Goal: Information Seeking & Learning: Compare options

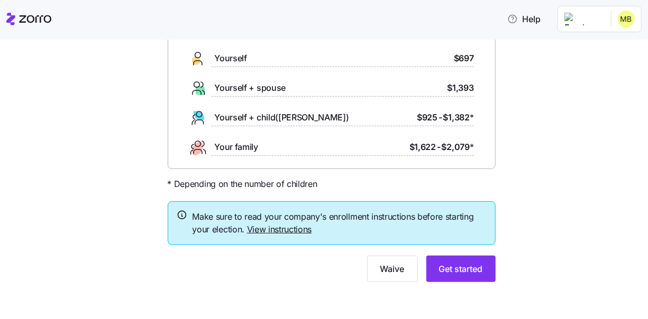
scroll to position [89, 0]
click at [470, 268] on span "Get started" at bounding box center [461, 268] width 44 height 13
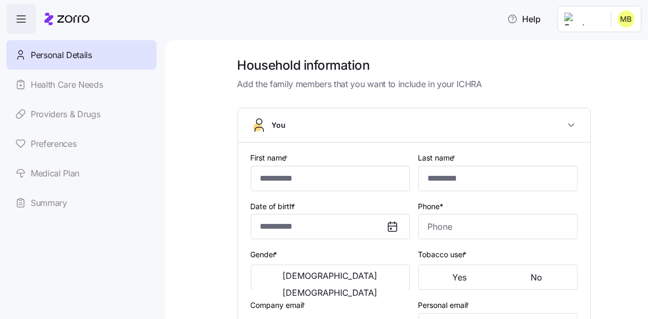
type input "*******"
type input "********"
type input "[EMAIL_ADDRESS][DOMAIN_NAME]"
type input "**********"
checkbox input "true"
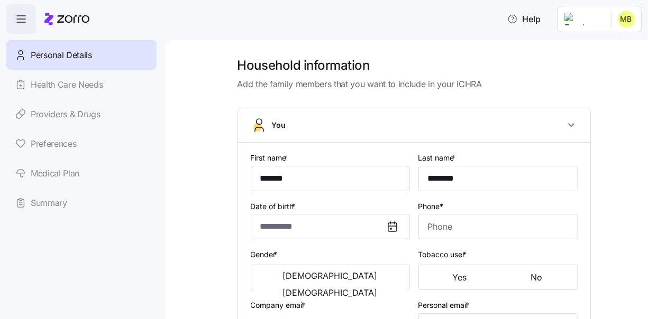
type input "**********"
type input "[PHONE_NUMBER]"
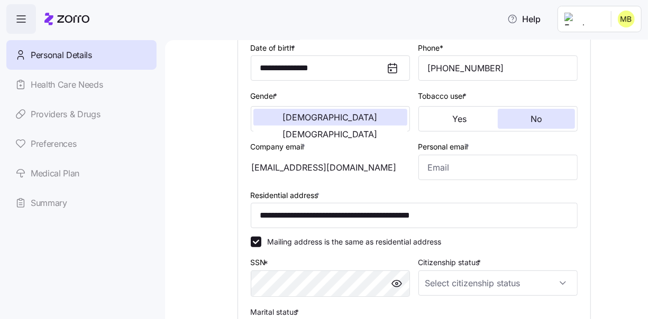
scroll to position [212, 0]
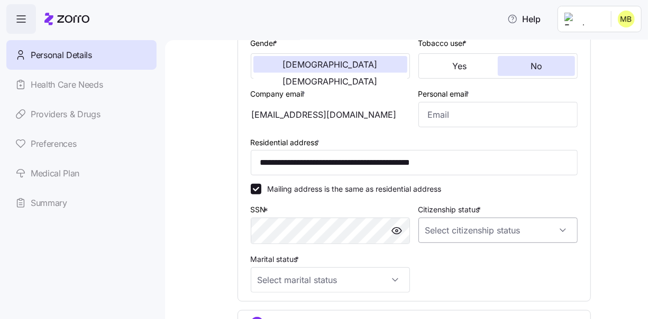
click at [453, 230] on input "Citizenship status *" at bounding box center [497, 230] width 159 height 25
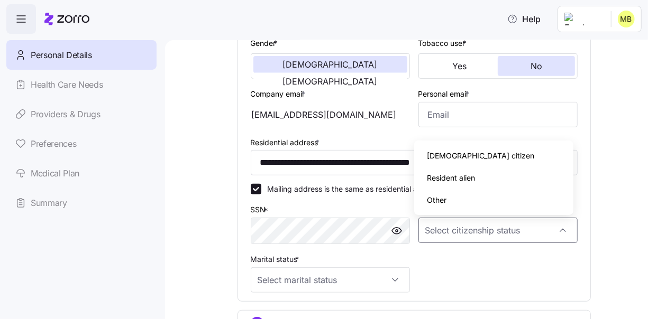
click at [442, 157] on span "[DEMOGRAPHIC_DATA] citizen" at bounding box center [480, 156] width 107 height 12
type input "[DEMOGRAPHIC_DATA] citizen"
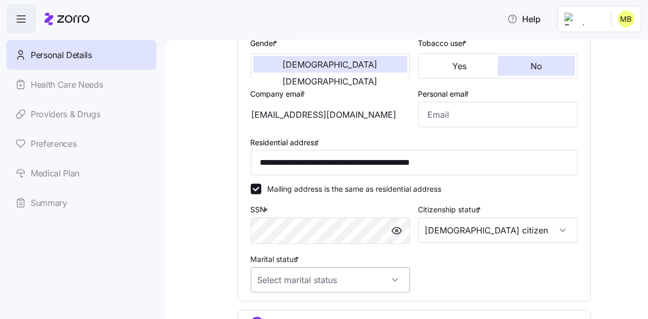
click at [345, 283] on input "Marital status *" at bounding box center [330, 280] width 159 height 25
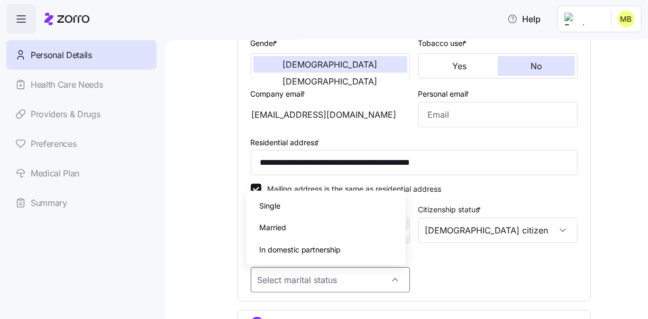
click at [284, 221] on div "Married" at bounding box center [326, 228] width 151 height 22
type input "Married"
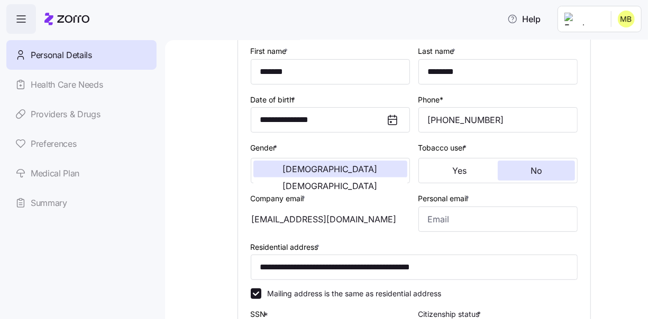
scroll to position [106, 0]
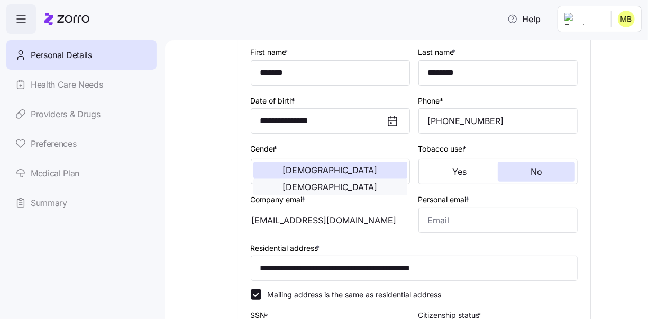
click at [369, 183] on span "[DEMOGRAPHIC_DATA]" at bounding box center [330, 187] width 95 height 8
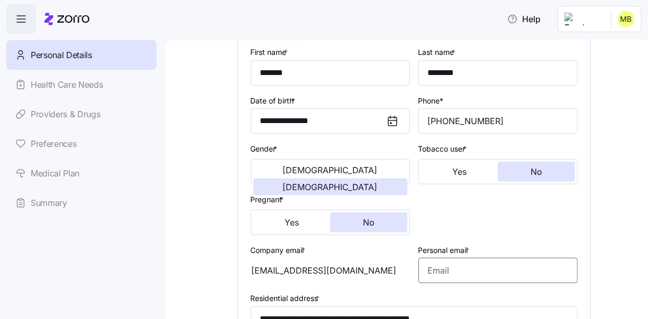
click at [457, 273] on input "Personal email *" at bounding box center [497, 270] width 159 height 25
type input "[EMAIL_ADDRESS][DOMAIN_NAME]"
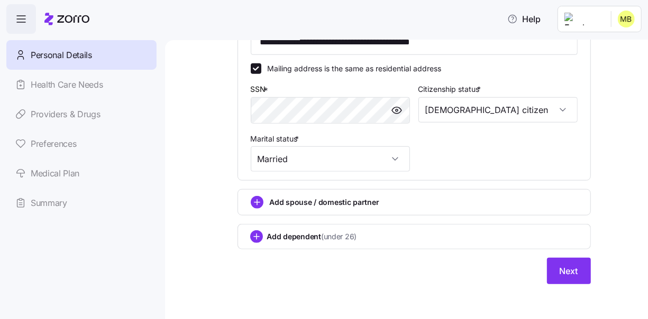
scroll to position [388, 0]
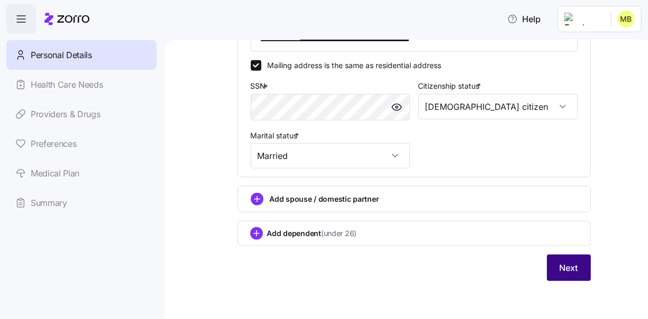
click at [562, 271] on span "Next" at bounding box center [569, 268] width 19 height 13
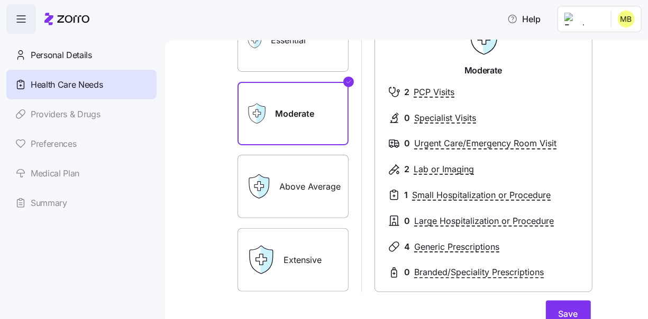
scroll to position [159, 0]
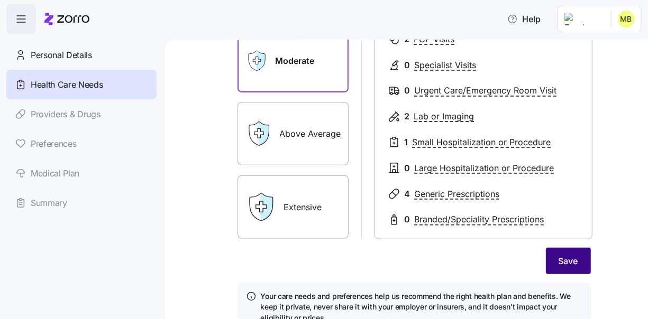
click at [569, 262] on span "Save" at bounding box center [568, 261] width 20 height 13
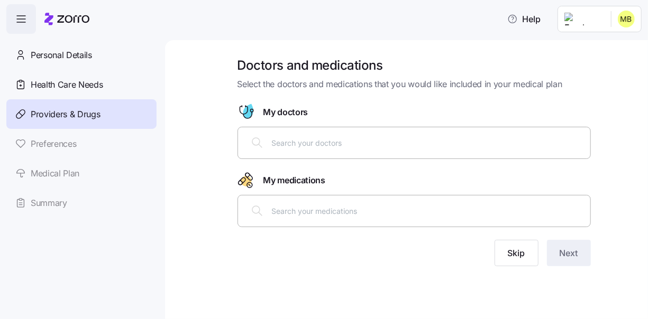
click at [293, 148] on input "text" at bounding box center [428, 143] width 312 height 12
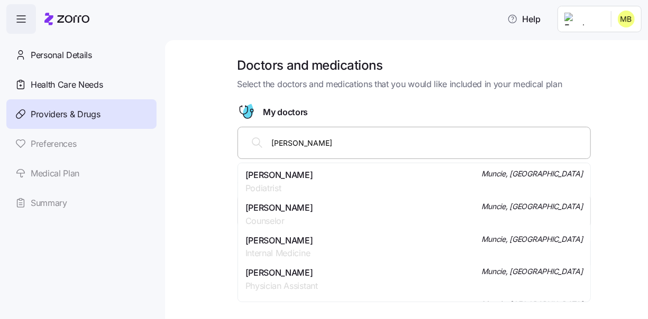
type input "Smith"
click at [290, 205] on span "[PERSON_NAME]" at bounding box center [279, 207] width 68 height 13
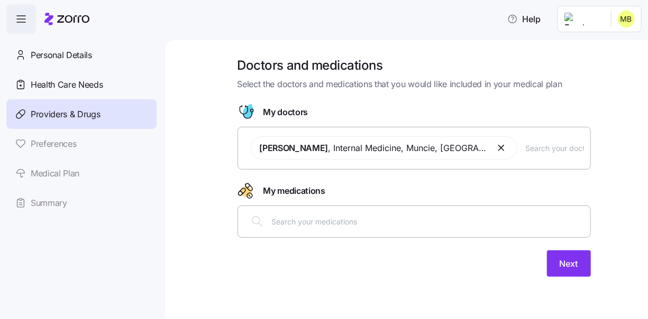
click at [303, 221] on input "text" at bounding box center [428, 222] width 312 height 12
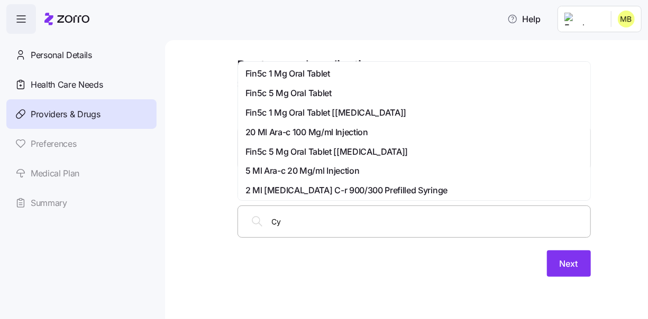
type input "Cym"
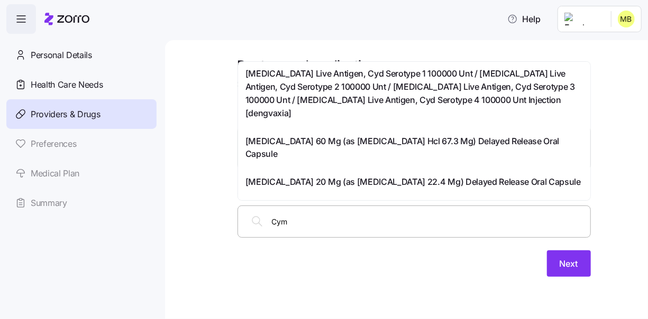
click at [292, 135] on span "Cymbalta 60 Mg (as Duloxetine Hcl 67.3 Mg) Delayed Release Oral Capsule" at bounding box center [413, 148] width 337 height 26
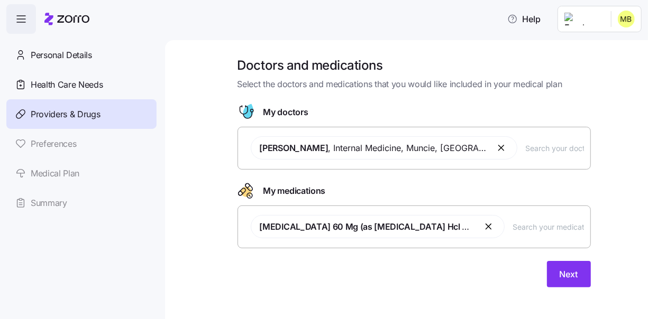
scroll to position [5, 0]
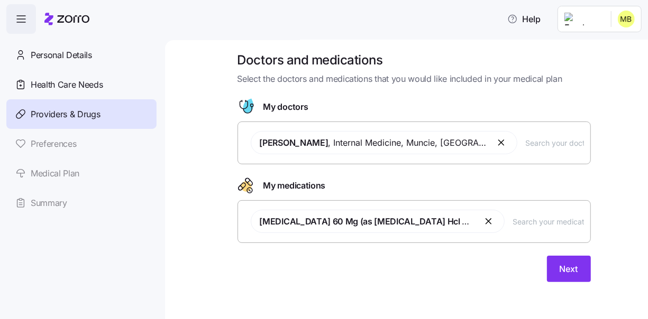
click at [521, 222] on input "text" at bounding box center [548, 222] width 71 height 12
type input "cym"
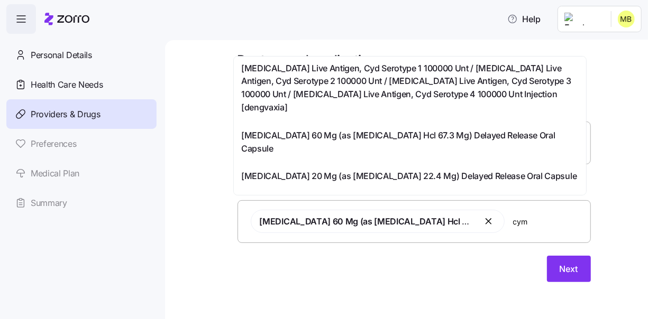
click at [341, 198] on span "Cymbalta 30 Mg (as Duloxetine Hcl 33.7 Mg) Delayed Release Oral Capsule" at bounding box center [409, 211] width 337 height 26
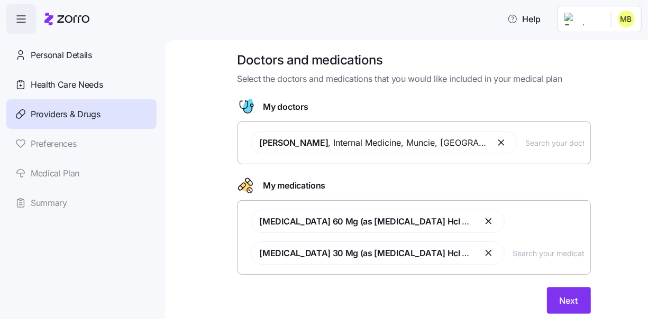
click at [546, 253] on input "text" at bounding box center [548, 254] width 71 height 12
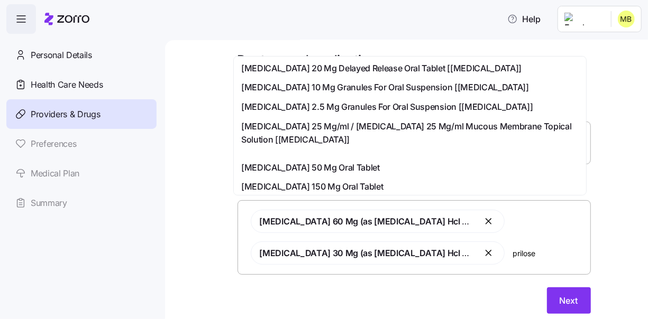
type input "prilosec"
click at [288, 70] on span "[MEDICAL_DATA] 20 Mg Delayed Release Oral Tablet [[MEDICAL_DATA]]" at bounding box center [381, 68] width 280 height 13
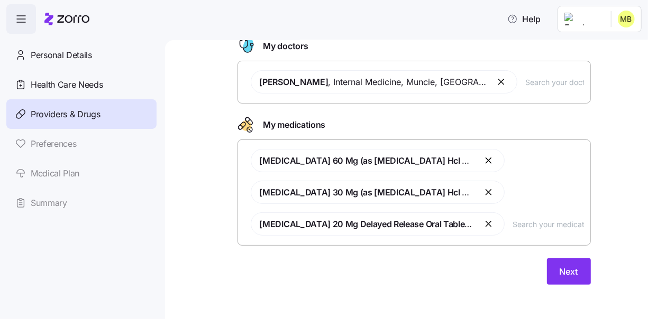
scroll to position [69, 0]
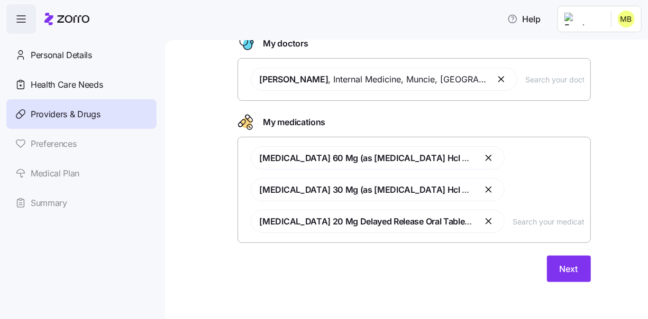
click at [330, 187] on span "Cymbalta 30 Mg (as Duloxetine Hcl 33.7 Mg) Delayed Release Oral Capsule" at bounding box center [437, 190] width 355 height 11
click at [535, 224] on input "text" at bounding box center [548, 222] width 71 height 12
type input "dul"
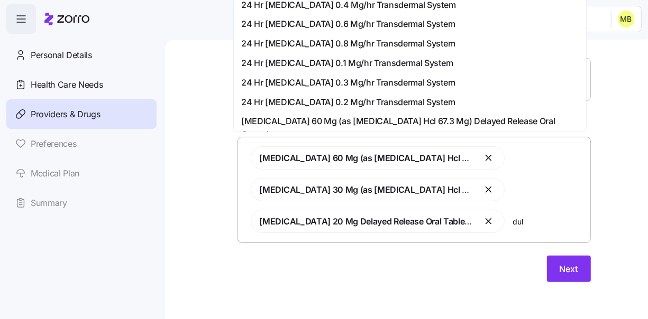
click at [424, 122] on span "[MEDICAL_DATA] 60 Mg (as [MEDICAL_DATA] Hcl 67.3 Mg) Delayed Release Oral Capsu…" at bounding box center [409, 128] width 337 height 26
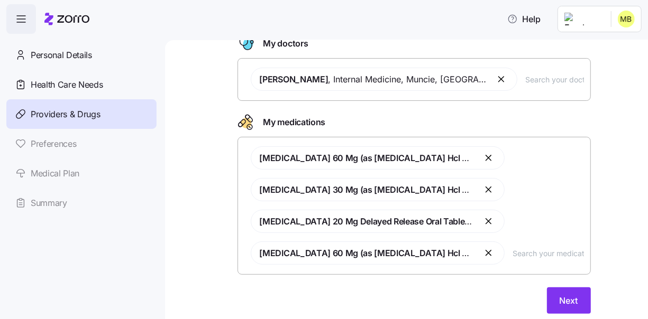
click at [524, 252] on input "text" at bounding box center [548, 254] width 71 height 12
type input "dulox"
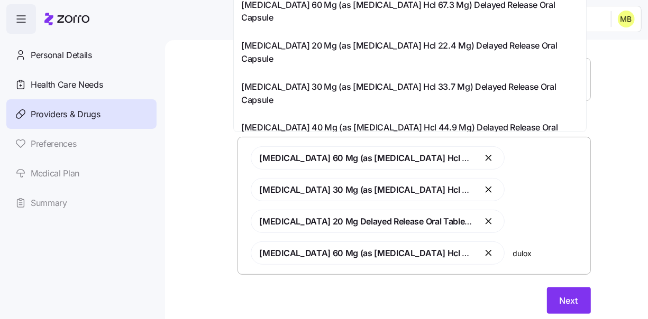
click at [300, 80] on span "[MEDICAL_DATA] 30 Mg (as [MEDICAL_DATA] Hcl 33.7 Mg) Delayed Release Oral Capsu…" at bounding box center [409, 93] width 337 height 26
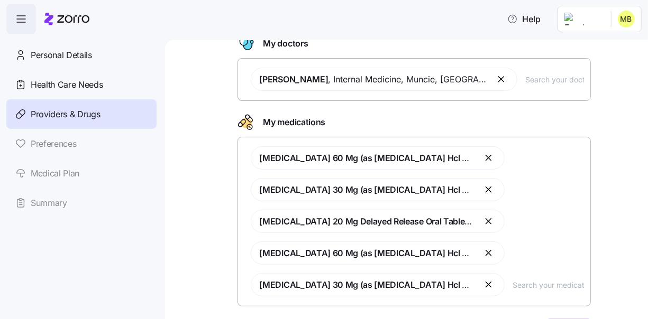
drag, startPoint x: 486, startPoint y: 189, endPoint x: 481, endPoint y: 180, distance: 10.9
click at [486, 189] on button "button" at bounding box center [489, 190] width 13 height 13
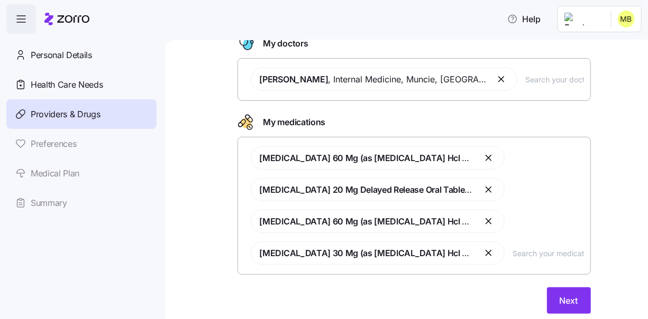
click at [483, 155] on button "button" at bounding box center [489, 158] width 13 height 13
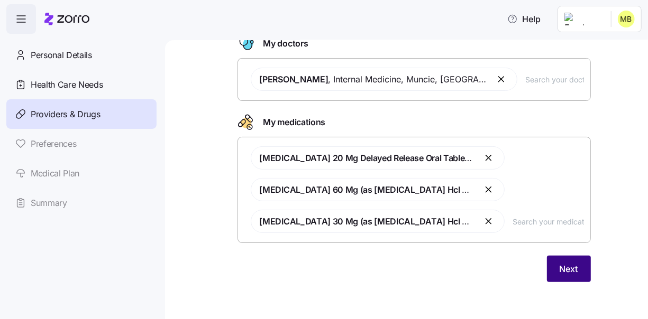
click at [565, 263] on span "Next" at bounding box center [569, 269] width 19 height 13
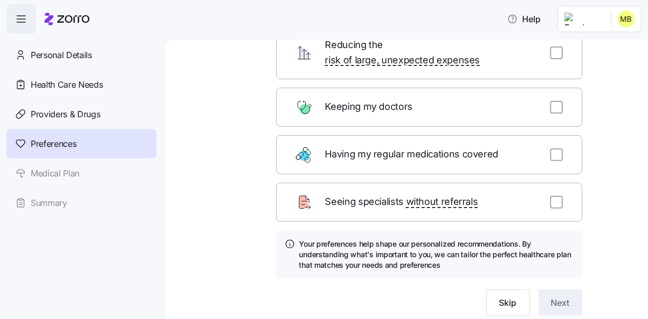
scroll to position [157, 0]
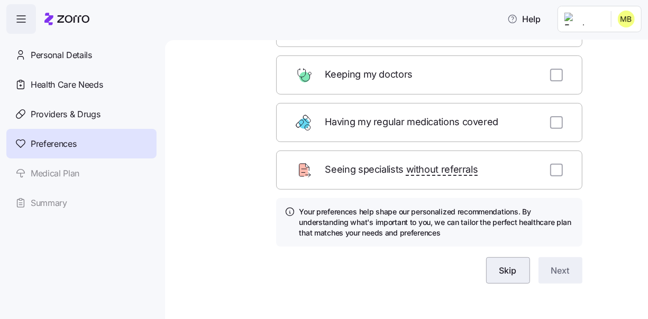
click at [509, 264] on span "Skip" at bounding box center [507, 270] width 17 height 13
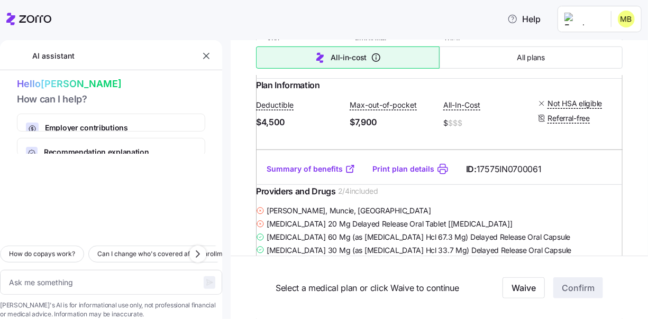
scroll to position [370, 0]
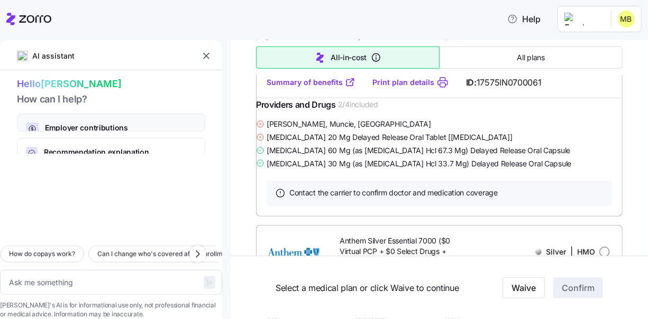
click at [139, 120] on div "Employer contributions How your company's payments affect your costs" at bounding box center [111, 123] width 188 height 18
type textarea "x"
type textarea "Can you explain how my employer contributions work and how they affect my month…"
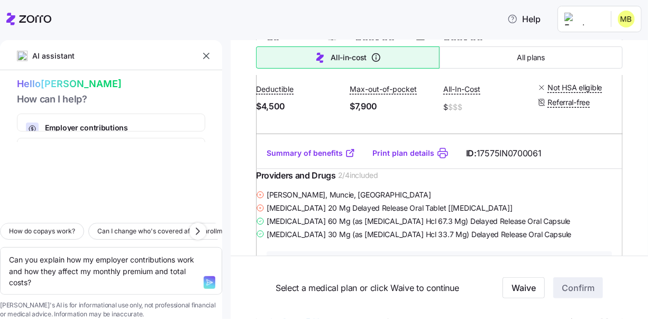
scroll to position [264, 0]
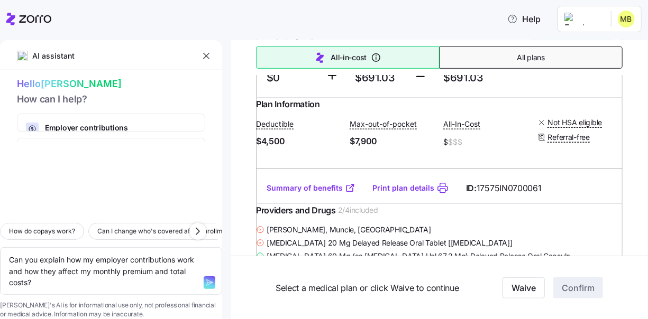
click at [472, 61] on button "All plans" at bounding box center [531, 58] width 184 height 22
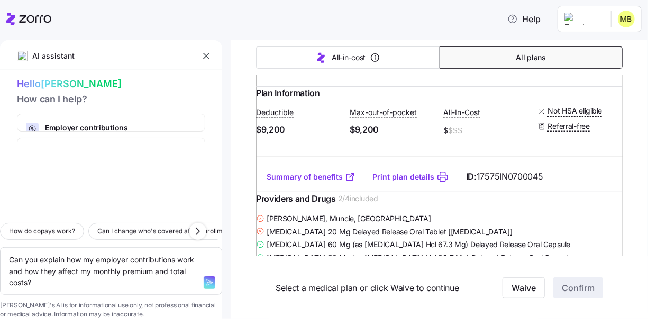
type textarea "x"
type input "Sorted by: Premium"
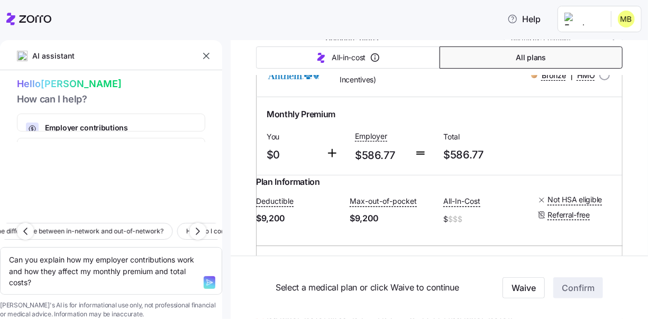
scroll to position [212, 0]
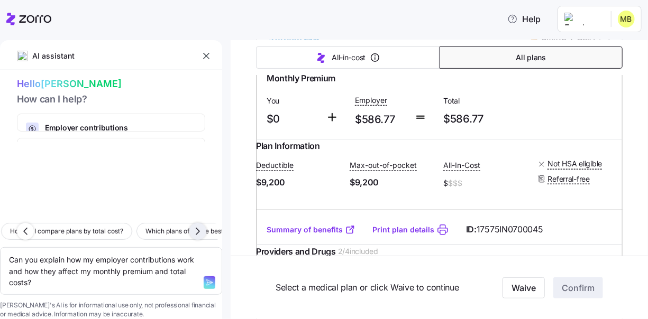
click at [199, 228] on icon "button" at bounding box center [197, 231] width 3 height 6
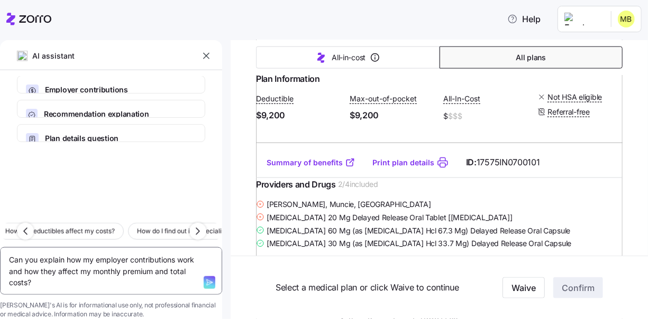
scroll to position [635, 0]
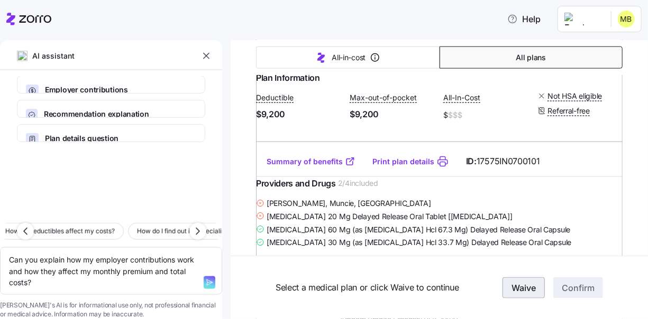
click at [514, 286] on span "Waive" at bounding box center [523, 288] width 24 height 13
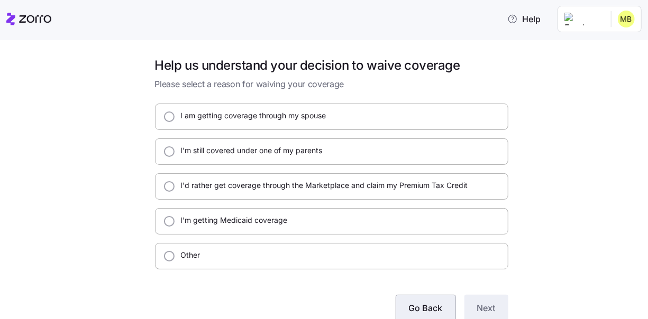
click at [421, 307] on span "Go Back" at bounding box center [426, 308] width 34 height 13
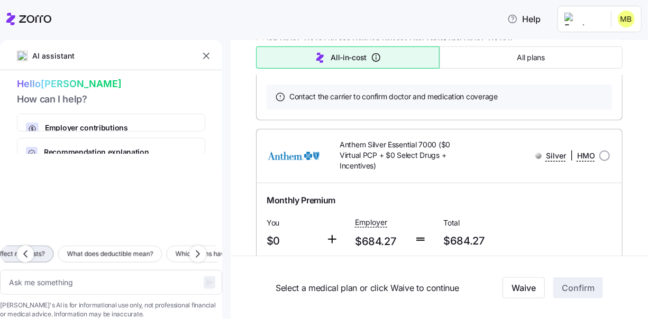
scroll to position [476, 0]
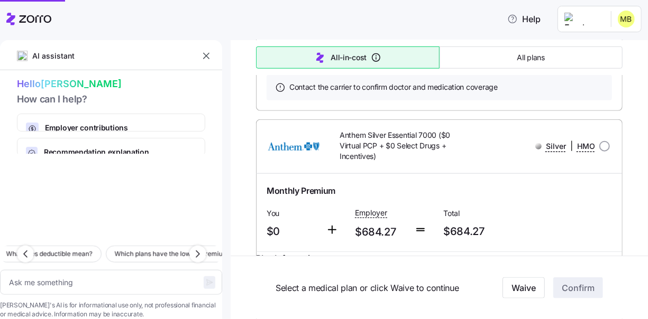
type textarea "x"
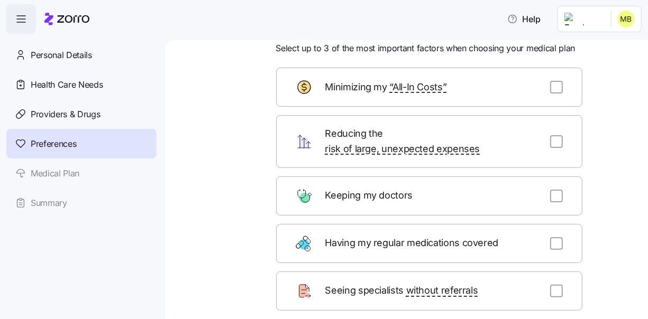
scroll to position [53, 0]
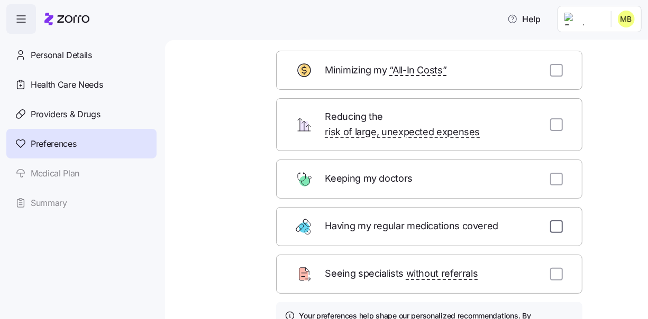
click at [553, 221] on input "checkbox" at bounding box center [556, 227] width 13 height 13
checkbox input "true"
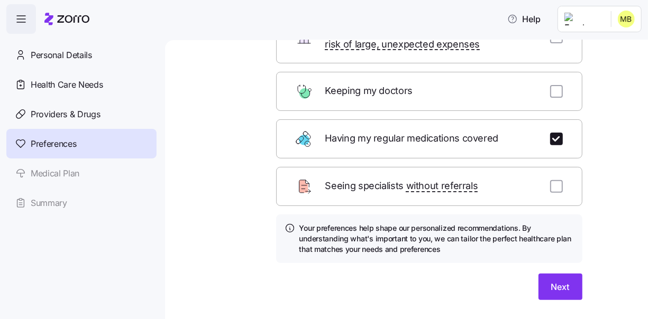
scroll to position [157, 0]
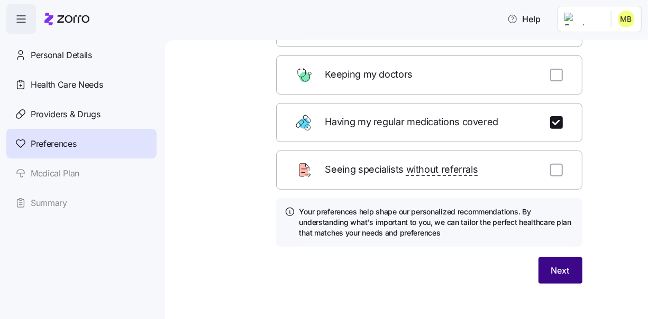
click at [557, 264] on span "Next" at bounding box center [560, 270] width 19 height 13
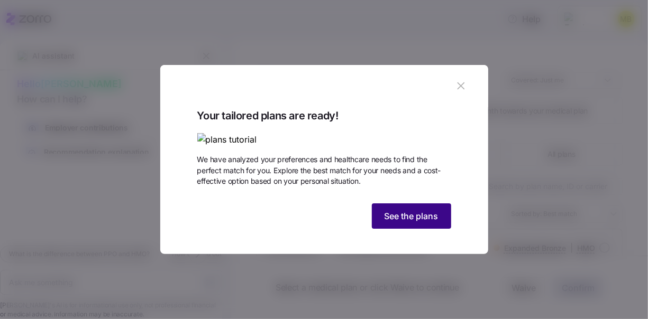
click at [406, 223] on span "See the plans" at bounding box center [411, 216] width 54 height 13
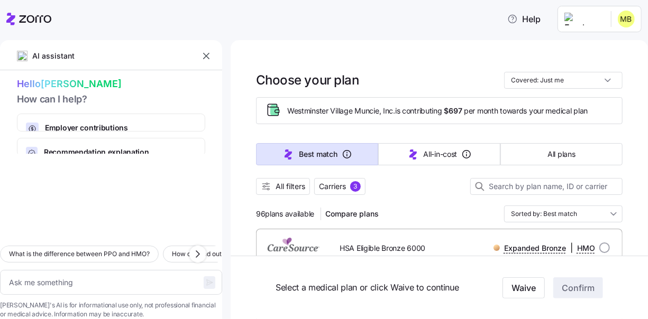
click at [595, 19] on html "Help Personal Details Health Care Needs Providers & Drugs Preferences Medical P…" at bounding box center [324, 156] width 648 height 313
click at [625, 20] on html "Help Personal Details Health Care Needs Providers & Drugs Preferences Medical P…" at bounding box center [324, 156] width 648 height 313
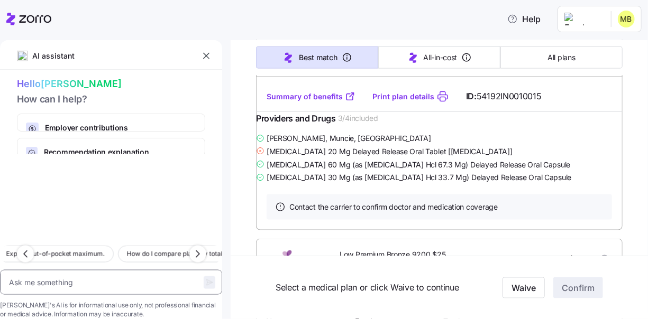
scroll to position [740, 0]
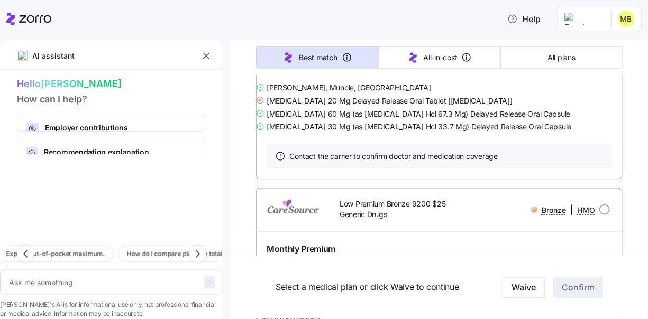
click at [209, 54] on icon "button" at bounding box center [206, 56] width 11 height 11
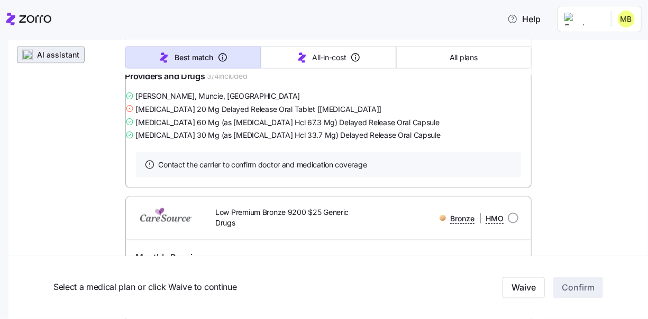
click at [49, 52] on span "AI assistant" at bounding box center [58, 55] width 42 height 11
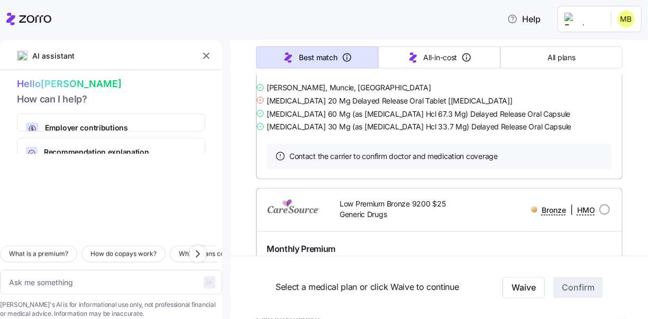
drag, startPoint x: 25, startPoint y: 19, endPoint x: 106, endPoint y: 59, distance: 90.3
click at [25, 19] on icon at bounding box center [28, 19] width 45 height 13
type textarea "x"
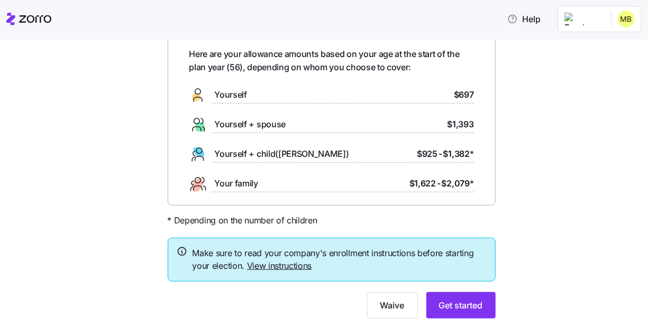
scroll to position [89, 0]
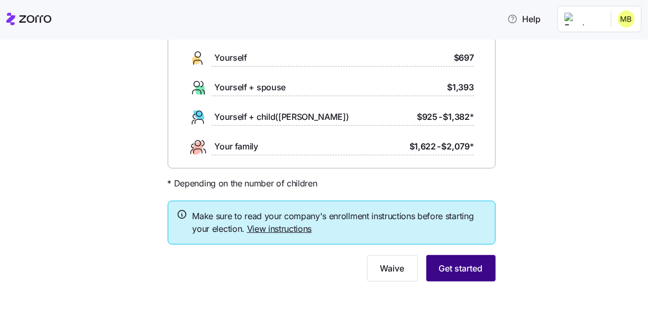
click at [457, 267] on span "Get started" at bounding box center [461, 268] width 44 height 13
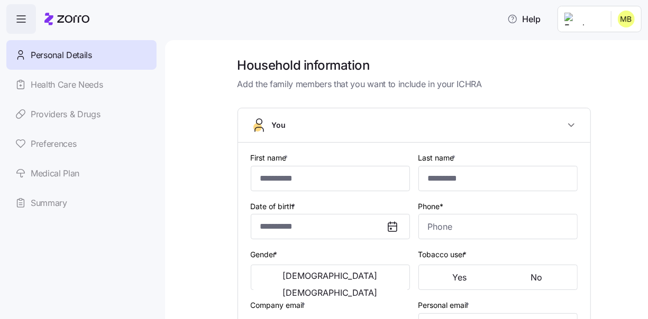
type input "*******"
type input "********"
type input "[EMAIL_ADDRESS][DOMAIN_NAME]"
type input "**********"
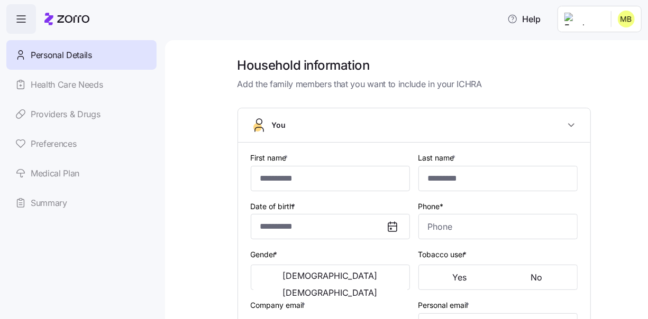
checkbox input "true"
type input "**********"
type input "[PHONE_NUMBER]"
type input "[DEMOGRAPHIC_DATA] citizen"
type input "Married"
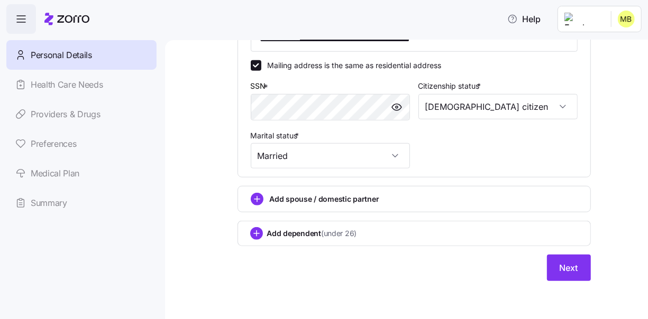
scroll to position [388, 0]
click at [562, 267] on span "Next" at bounding box center [569, 268] width 19 height 13
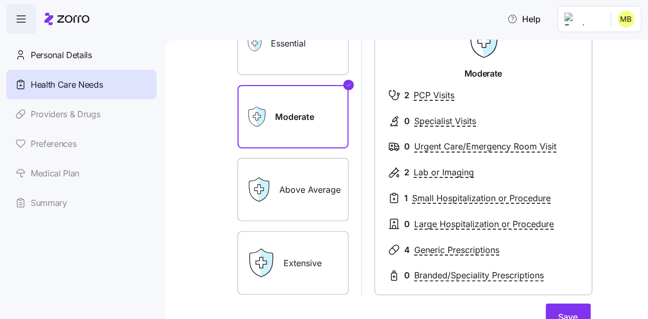
scroll to position [106, 0]
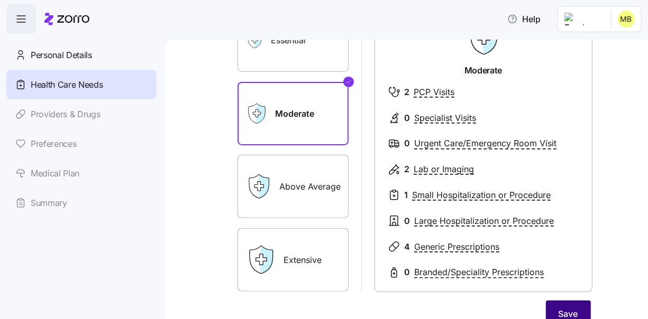
click at [566, 310] on span "Save" at bounding box center [568, 314] width 20 height 13
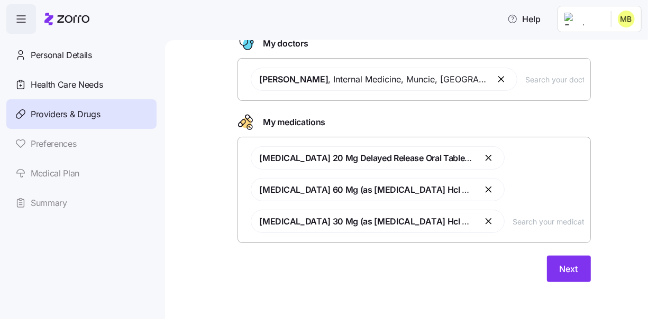
scroll to position [16, 0]
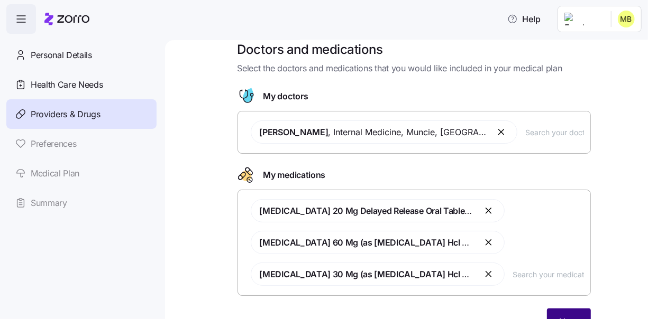
click at [565, 313] on button "Next" at bounding box center [569, 322] width 44 height 26
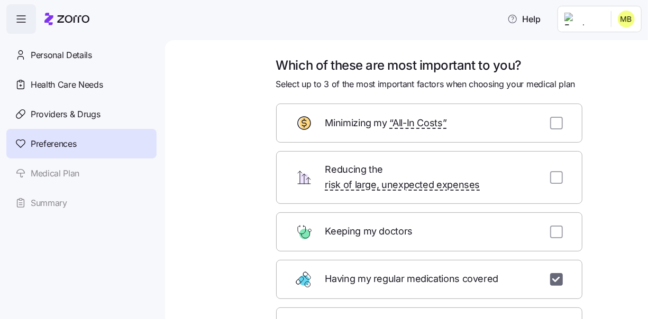
click at [551, 273] on input "checkbox" at bounding box center [556, 279] width 13 height 13
checkbox input "false"
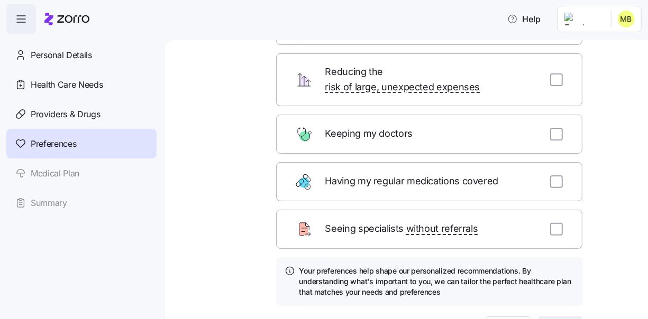
scroll to position [157, 0]
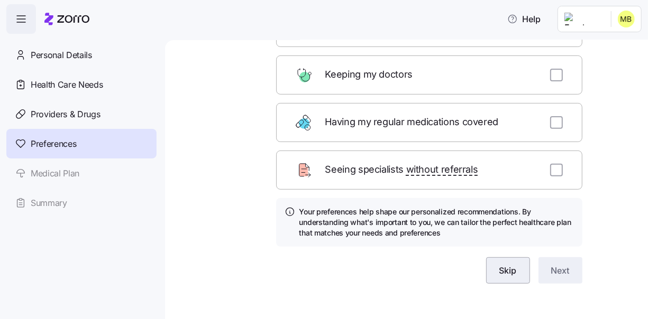
click at [504, 264] on span "Skip" at bounding box center [507, 270] width 17 height 13
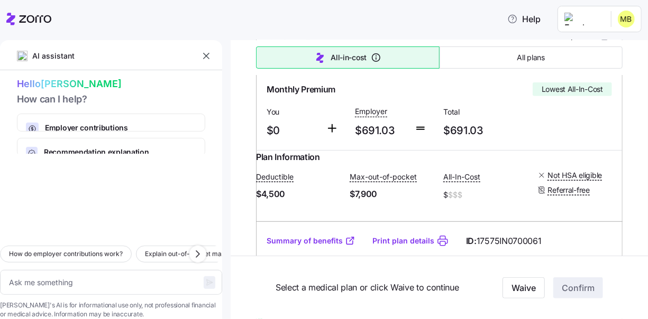
scroll to position [264, 0]
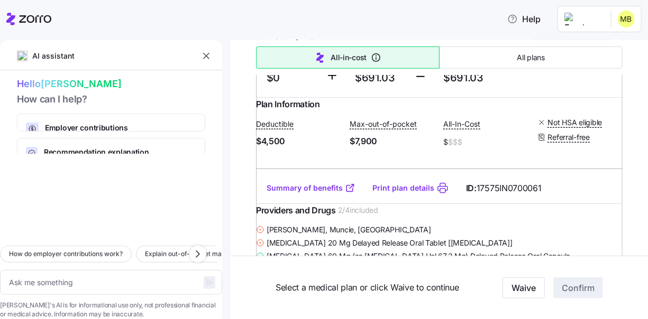
click at [349, 192] on icon at bounding box center [349, 189] width 6 height 6
click at [347, 194] on icon at bounding box center [350, 188] width 11 height 11
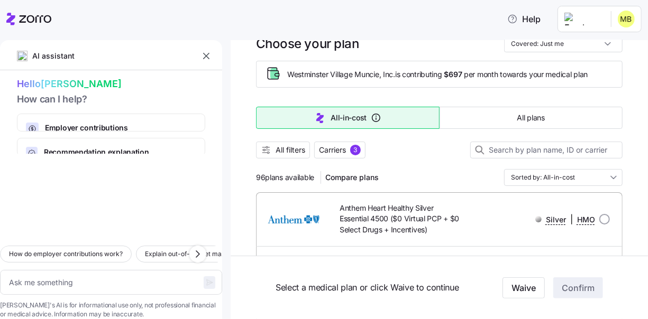
scroll to position [53, 0]
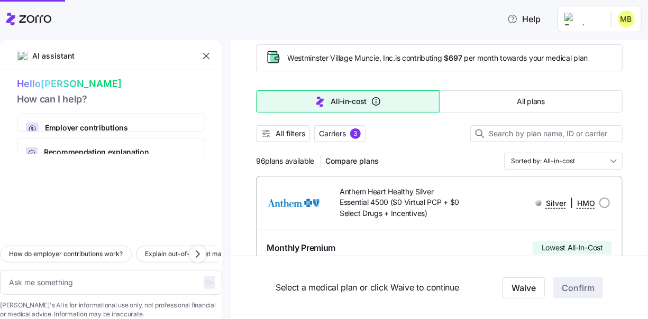
type textarea "x"
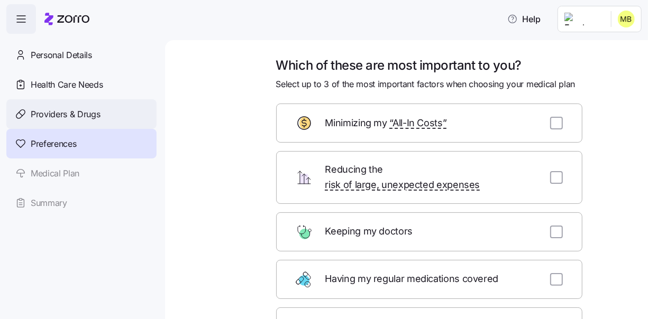
click at [61, 113] on span "Providers & Drugs" at bounding box center [66, 114] width 70 height 13
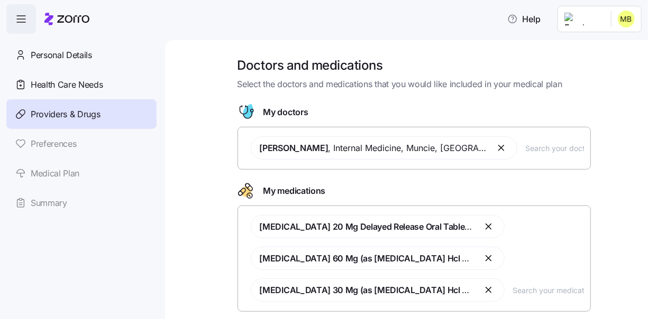
click at [526, 149] on input "text" at bounding box center [555, 148] width 58 height 12
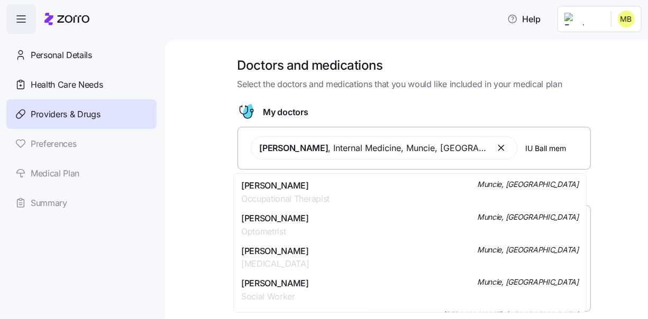
type input "IU Ball mem"
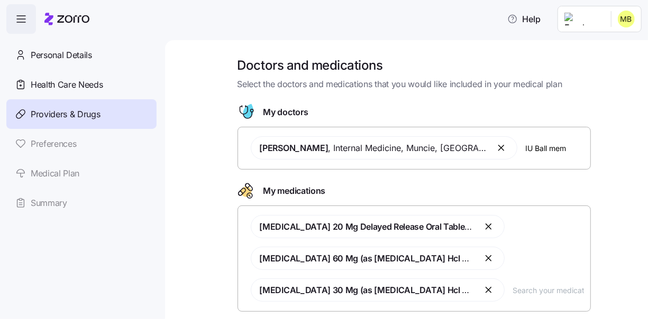
click at [61, 173] on div "Personal Details Health Care Needs Providers & Drugs Preferences Medical Plan S…" at bounding box center [81, 129] width 150 height 178
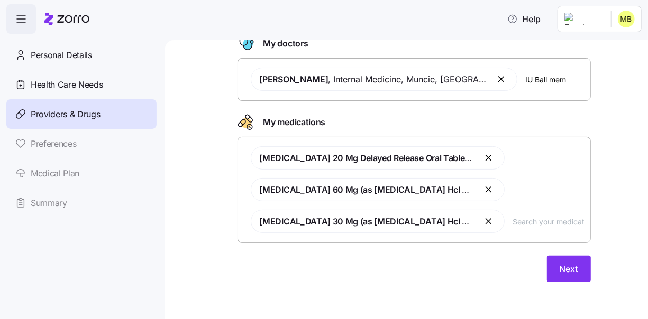
scroll to position [69, 0]
click at [567, 267] on span "Next" at bounding box center [569, 269] width 19 height 13
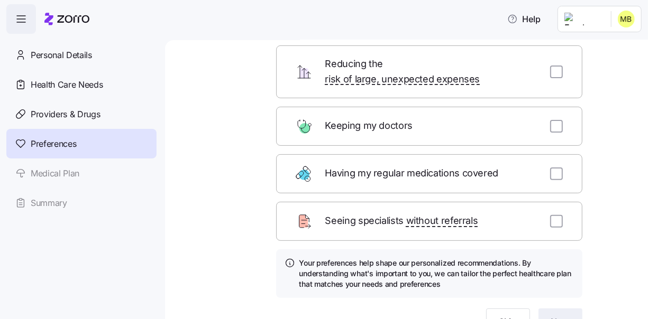
scroll to position [157, 0]
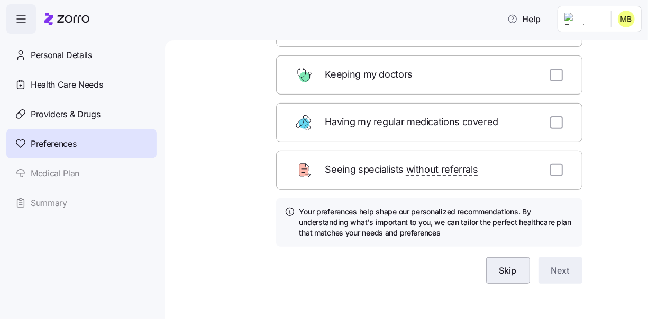
click at [503, 264] on span "Skip" at bounding box center [507, 270] width 17 height 13
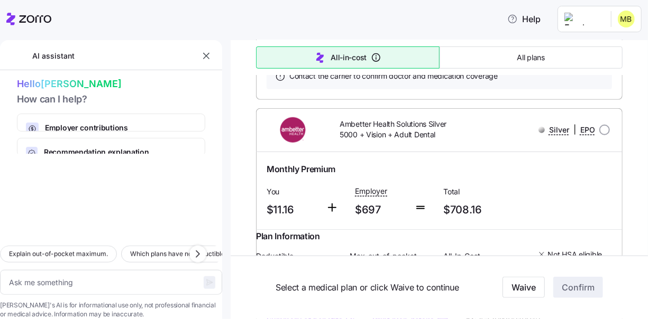
scroll to position [6438, 0]
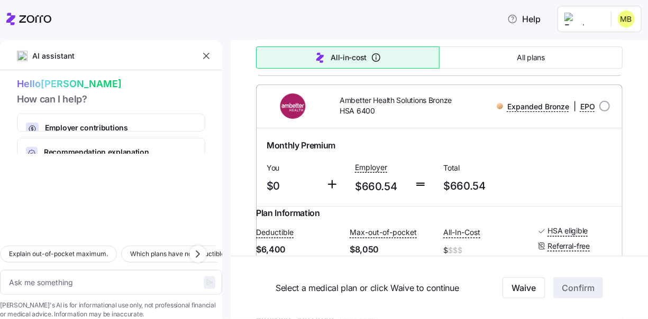
type textarea "x"
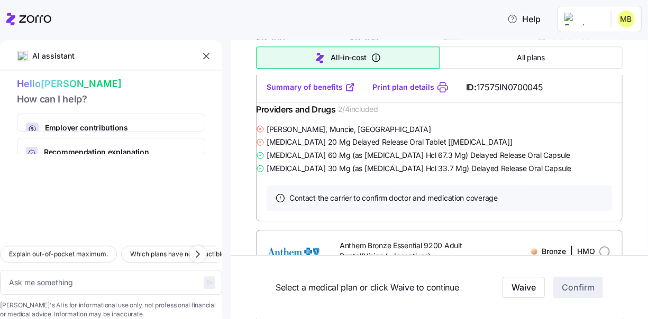
scroll to position [6875, 0]
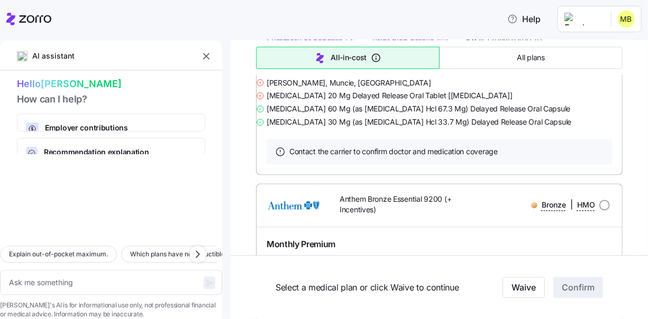
drag, startPoint x: 204, startPoint y: 56, endPoint x: 172, endPoint y: 95, distance: 50.4
click at [204, 56] on icon "button" at bounding box center [206, 56] width 11 height 11
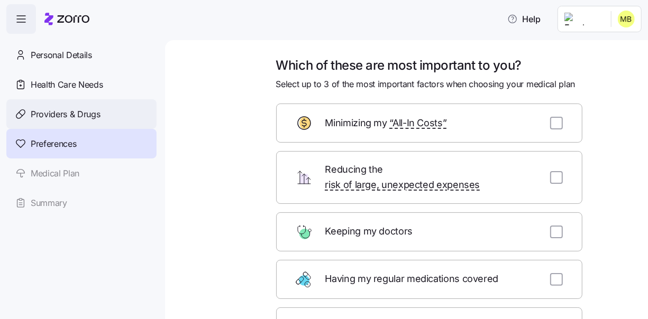
click at [60, 114] on span "Providers & Drugs" at bounding box center [66, 114] width 70 height 13
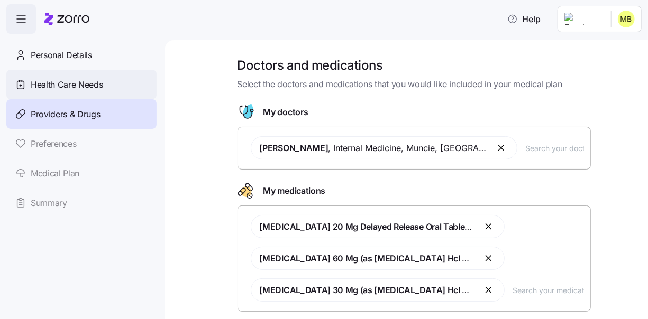
click at [89, 84] on span "Health Care Needs" at bounding box center [67, 84] width 72 height 13
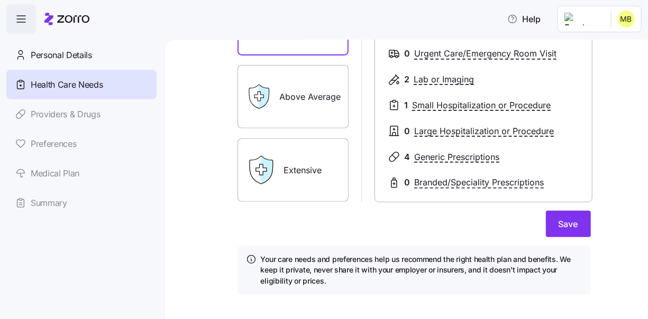
scroll to position [209, 0]
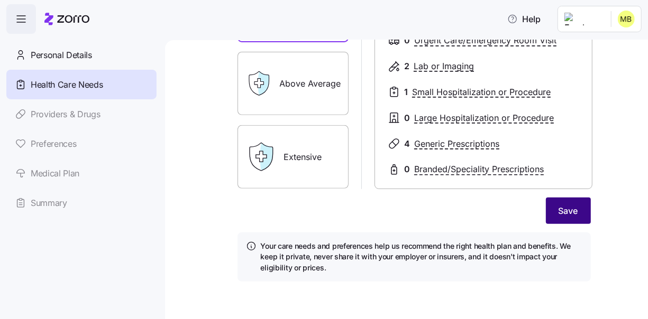
click at [561, 207] on span "Save" at bounding box center [568, 211] width 20 height 13
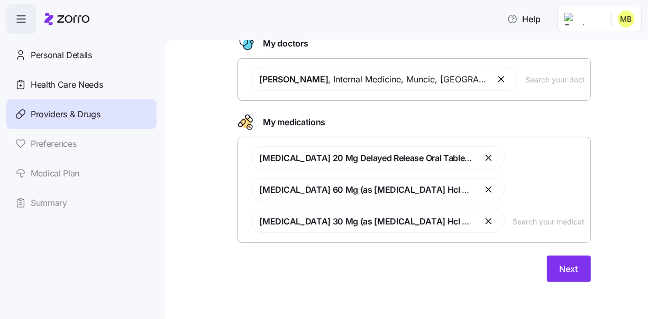
scroll to position [69, 0]
click at [570, 265] on span "Next" at bounding box center [569, 269] width 19 height 13
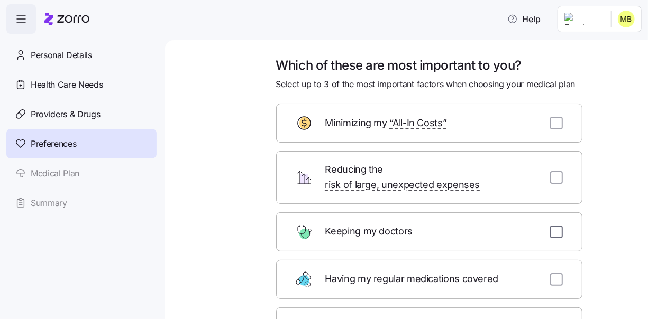
click at [553, 226] on input "checkbox" at bounding box center [556, 232] width 13 height 13
checkbox input "true"
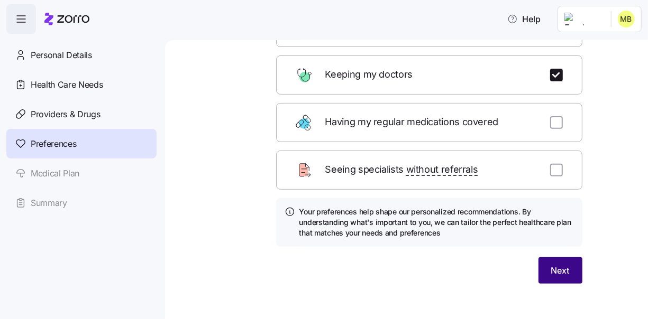
click at [556, 264] on span "Next" at bounding box center [560, 270] width 19 height 13
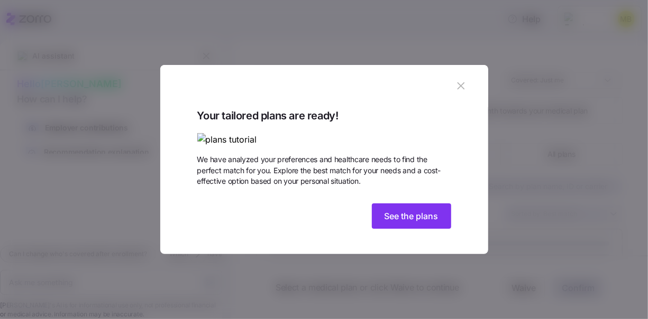
click at [420, 223] on span "See the plans" at bounding box center [411, 216] width 54 height 13
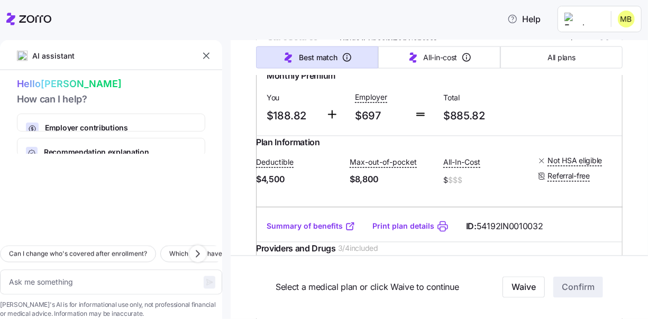
scroll to position [4866, 0]
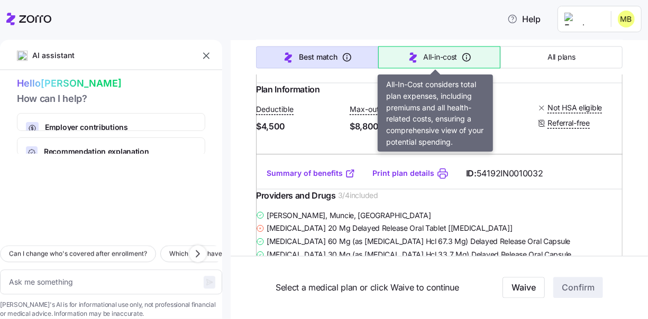
click at [441, 56] on span "All-in-cost" at bounding box center [441, 57] width 34 height 11
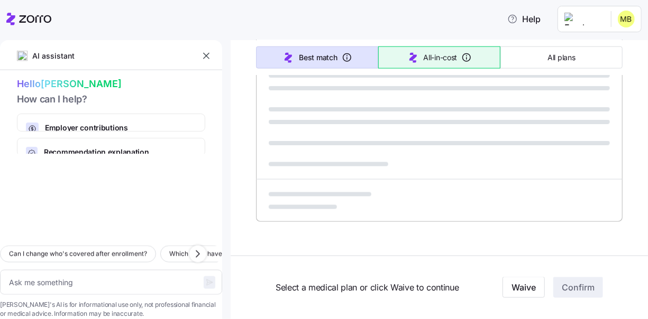
scroll to position [707, 0]
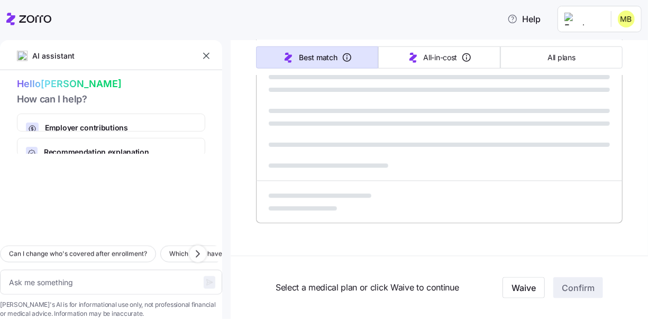
type textarea "x"
type input "Sorted by: All-in-cost"
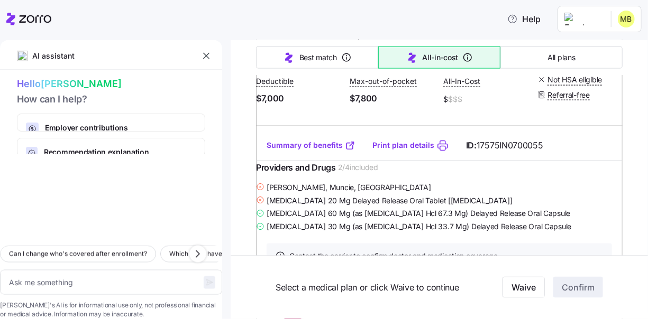
scroll to position [688, 0]
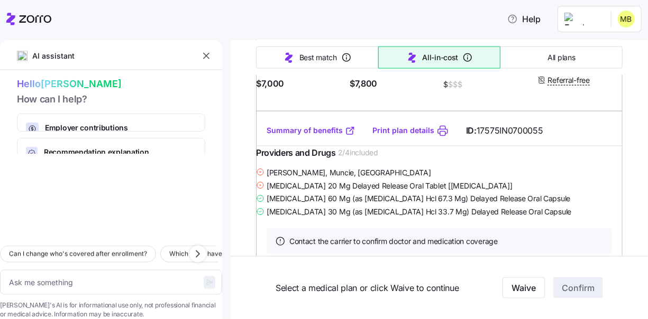
click at [326, 136] on link "Summary of benefits" at bounding box center [311, 130] width 89 height 11
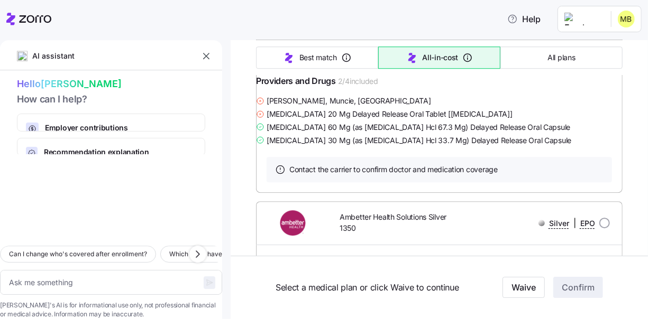
scroll to position [1481, 0]
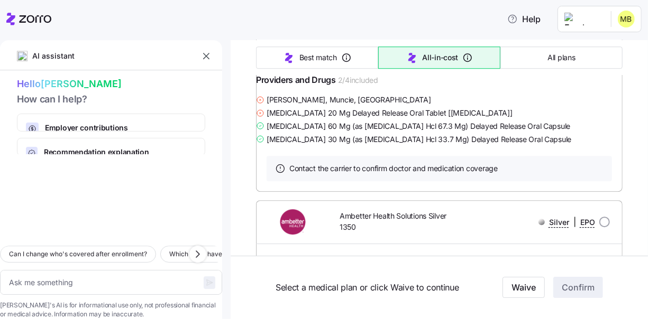
click at [329, 63] on link "Summary of benefits" at bounding box center [311, 58] width 89 height 11
type textarea "x"
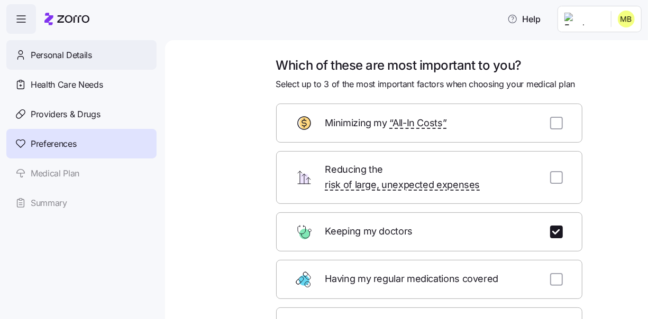
click at [71, 54] on span "Personal Details" at bounding box center [61, 55] width 61 height 13
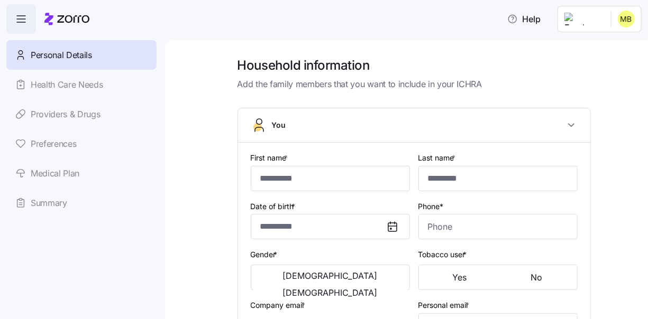
type input "*******"
type input "********"
type input "[EMAIL_ADDRESS][DOMAIN_NAME]"
type input "**********"
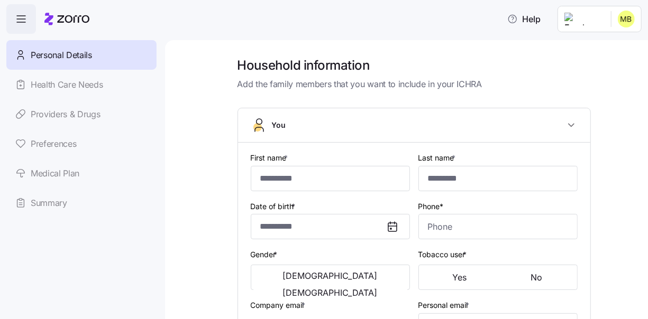
checkbox input "true"
type input "**********"
type input "[PHONE_NUMBER]"
type input "[DEMOGRAPHIC_DATA] citizen"
type input "Married"
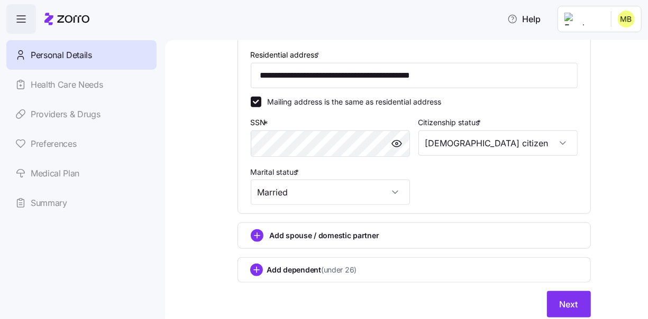
scroll to position [388, 0]
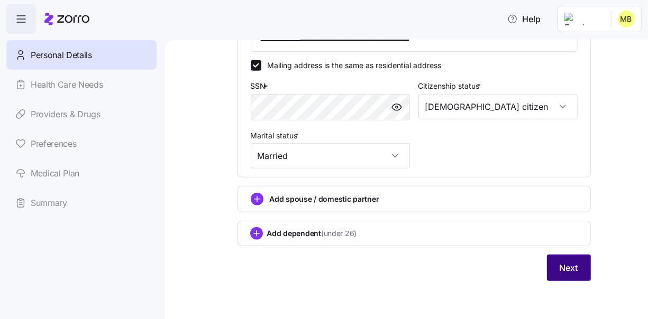
click at [560, 268] on span "Next" at bounding box center [569, 268] width 19 height 13
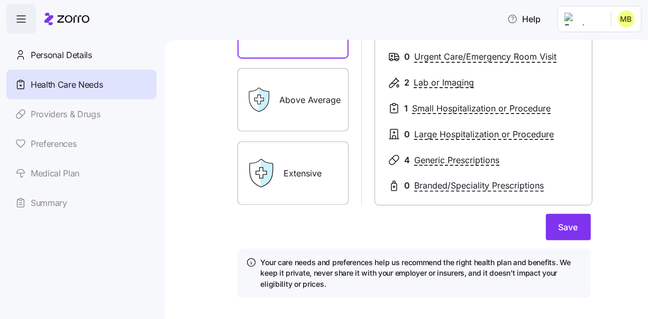
scroll to position [209, 0]
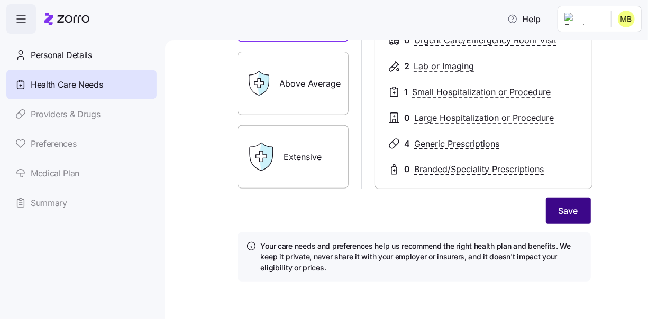
click at [563, 213] on span "Save" at bounding box center [568, 211] width 20 height 13
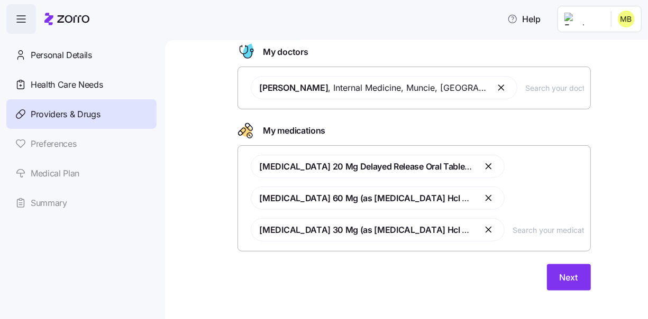
scroll to position [69, 0]
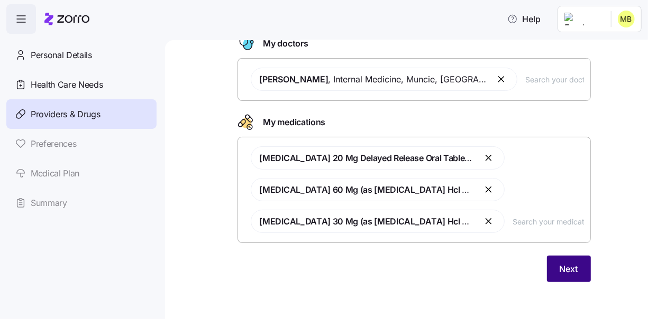
click at [571, 265] on span "Next" at bounding box center [569, 269] width 19 height 13
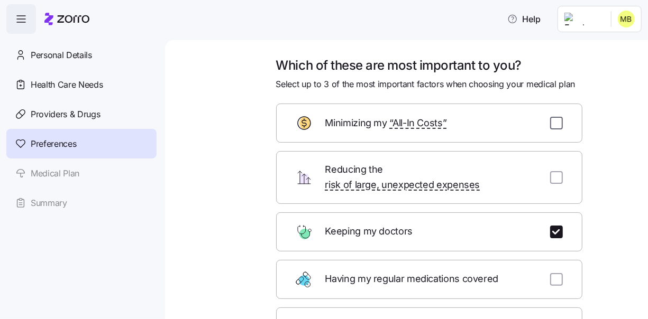
click at [553, 123] on input "checkbox" at bounding box center [556, 123] width 13 height 13
checkbox input "true"
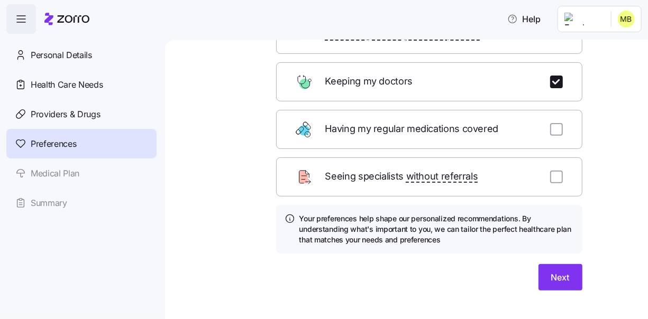
scroll to position [157, 0]
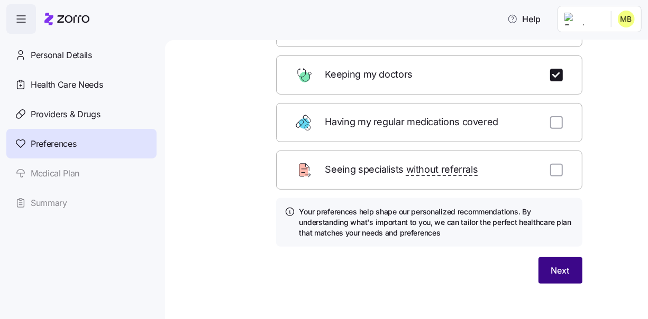
click at [571, 261] on button "Next" at bounding box center [560, 271] width 44 height 26
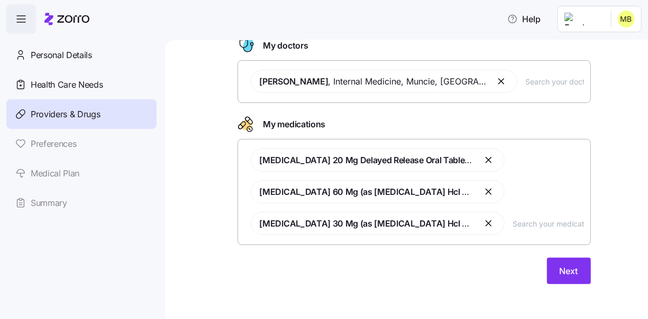
scroll to position [69, 0]
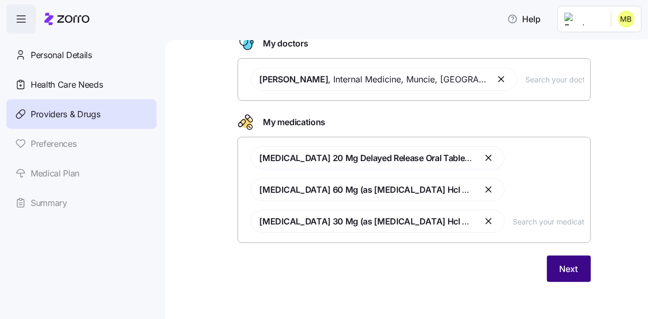
click at [560, 270] on span "Next" at bounding box center [569, 269] width 19 height 13
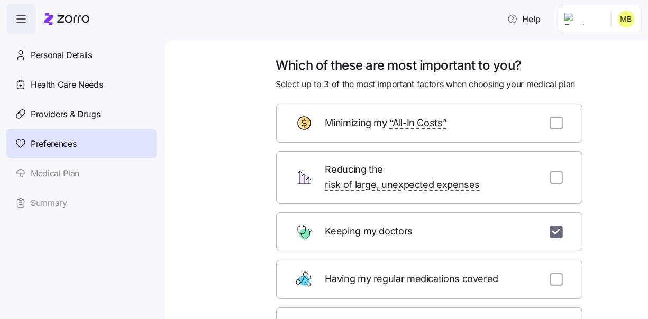
click at [551, 226] on input "checkbox" at bounding box center [556, 232] width 13 height 13
checkbox input "false"
click at [551, 118] on input "checkbox" at bounding box center [556, 123] width 13 height 13
checkbox input "true"
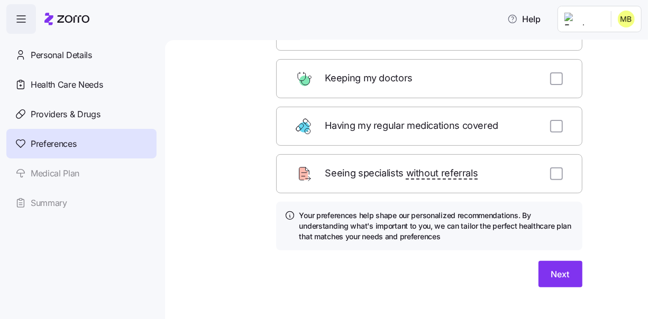
scroll to position [157, 0]
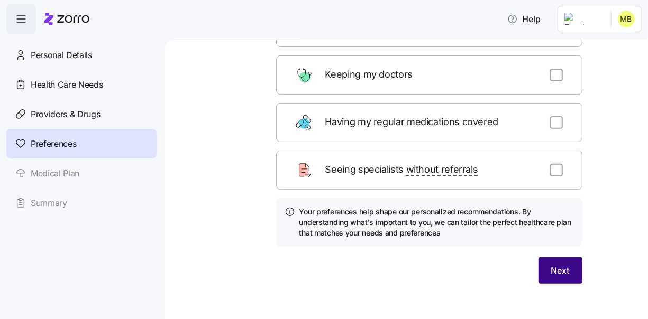
click at [557, 264] on span "Next" at bounding box center [560, 270] width 19 height 13
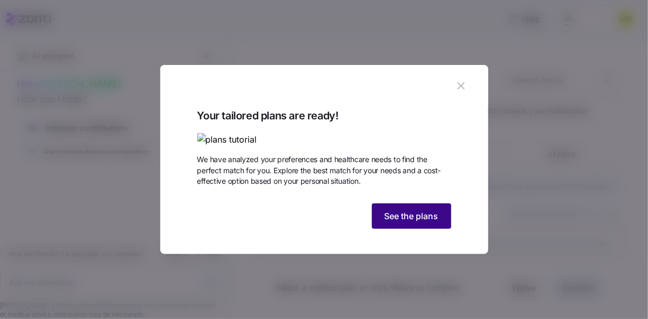
click at [429, 229] on button "See the plans" at bounding box center [411, 216] width 79 height 25
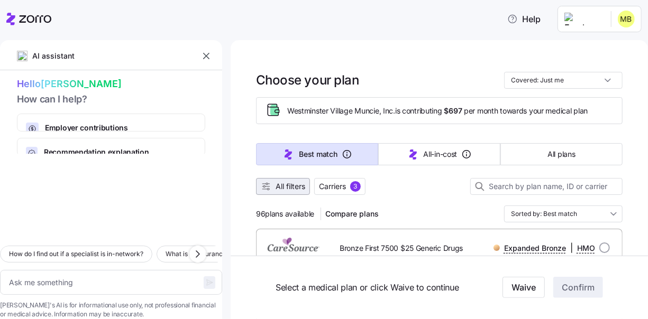
click at [288, 187] on span "All filters" at bounding box center [291, 186] width 30 height 11
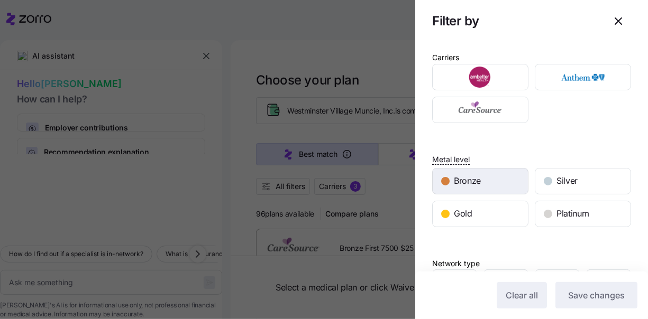
click at [498, 180] on div "Bronze" at bounding box center [480, 181] width 95 height 25
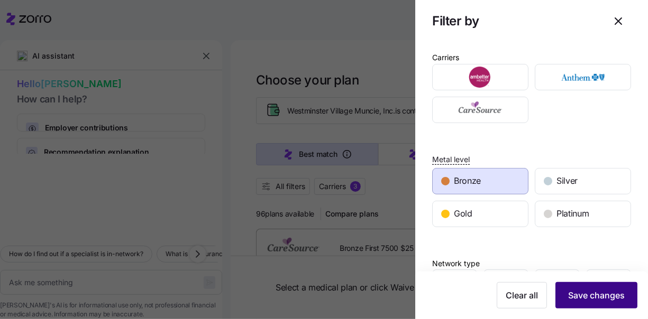
click at [600, 294] on span "Save changes" at bounding box center [596, 295] width 57 height 13
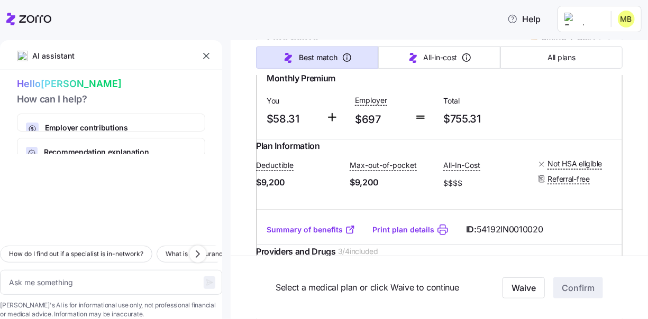
scroll to position [264, 0]
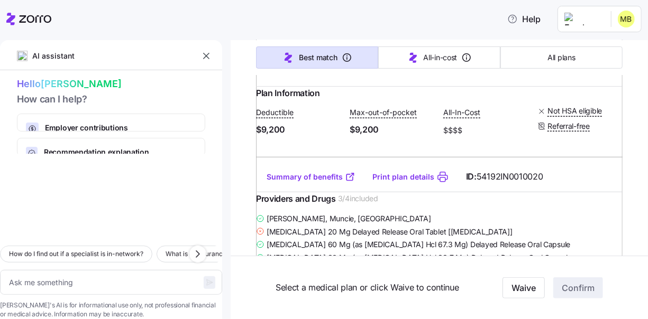
click at [310, 182] on link "Summary of benefits" at bounding box center [311, 177] width 89 height 11
click at [315, 182] on link "Summary of benefits" at bounding box center [311, 177] width 89 height 11
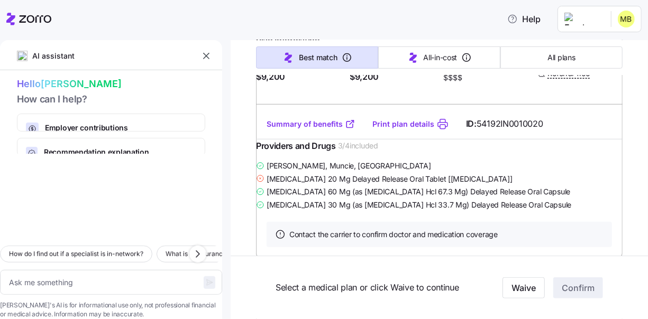
scroll to position [370, 0]
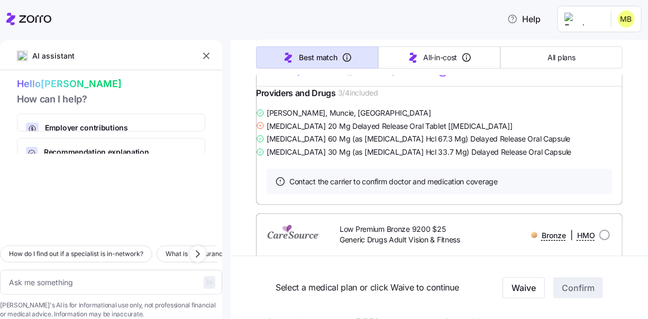
click at [313, 77] on link "Summary of benefits" at bounding box center [311, 71] width 89 height 11
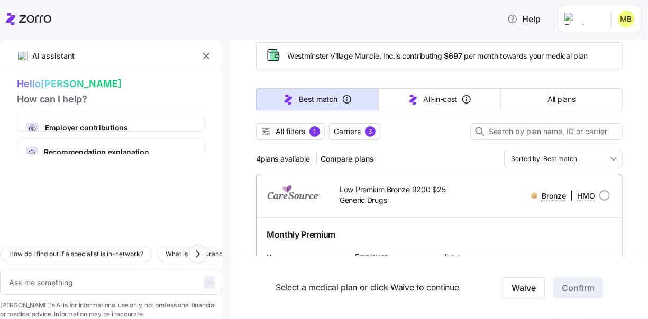
scroll to position [0, 0]
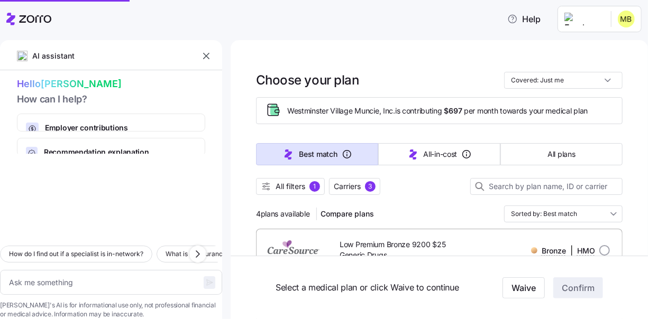
type textarea "x"
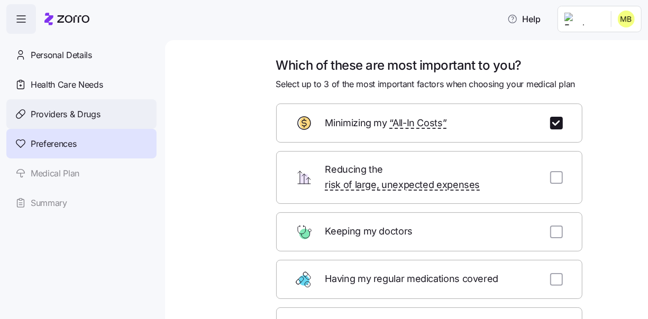
click at [84, 118] on span "Providers & Drugs" at bounding box center [66, 114] width 70 height 13
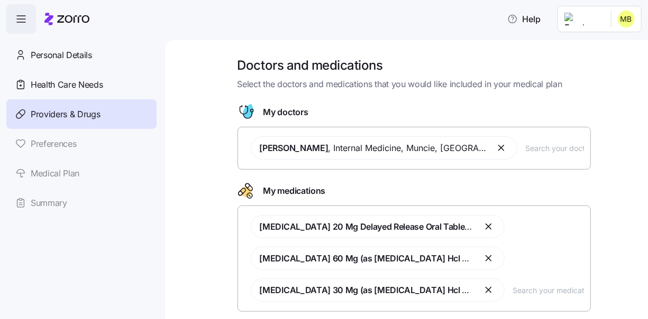
click at [496, 146] on button "button" at bounding box center [502, 148] width 13 height 13
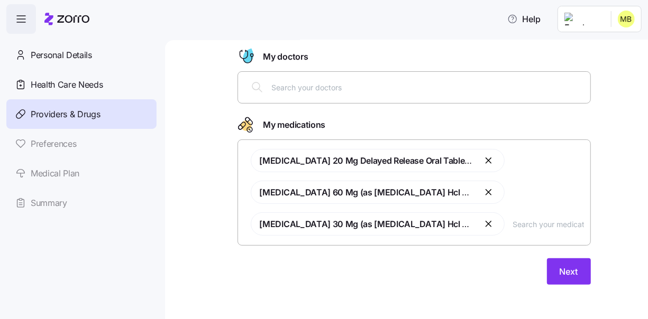
scroll to position [58, 0]
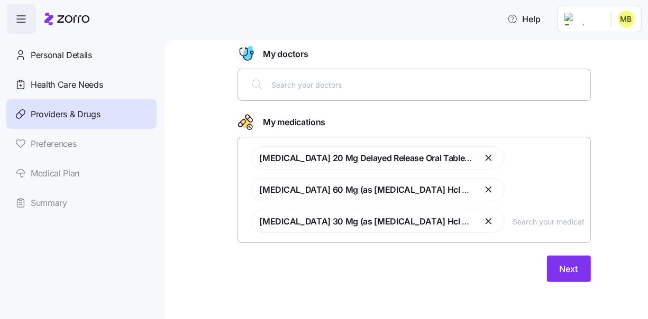
click at [289, 85] on input "text" at bounding box center [428, 85] width 312 height 12
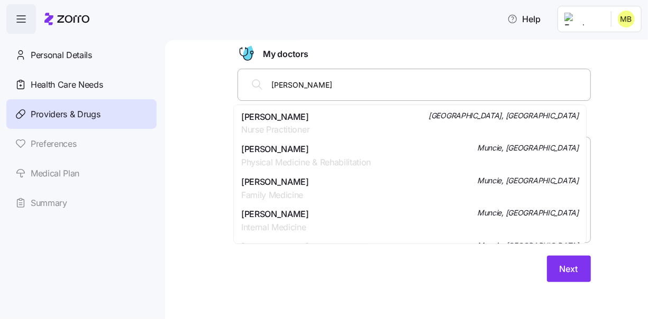
type input "[PERSON_NAME]"
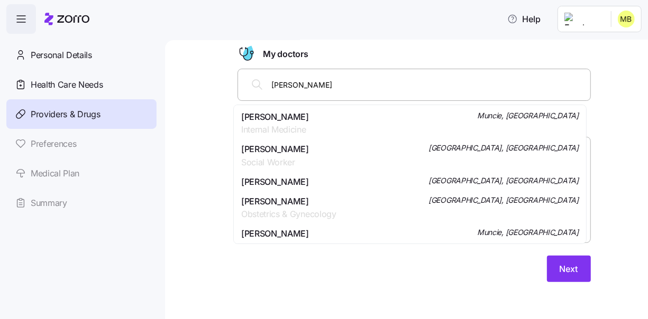
click at [287, 120] on span "[PERSON_NAME]" at bounding box center [275, 117] width 68 height 13
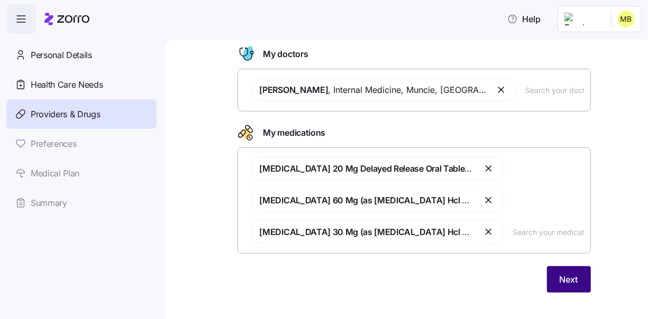
click at [570, 279] on span "Next" at bounding box center [569, 279] width 19 height 13
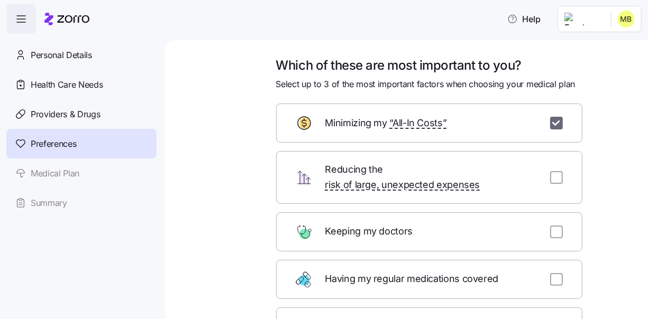
click at [552, 120] on input "checkbox" at bounding box center [556, 123] width 13 height 13
checkbox input "false"
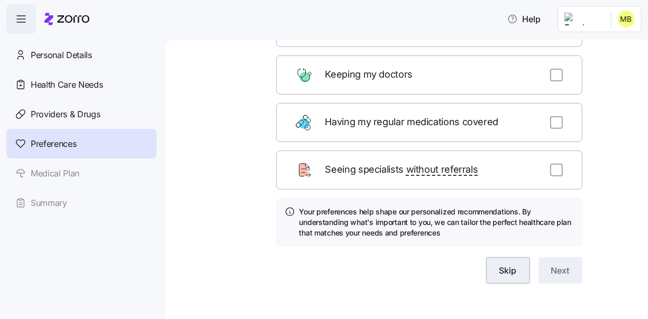
click at [507, 264] on span "Skip" at bounding box center [507, 270] width 17 height 13
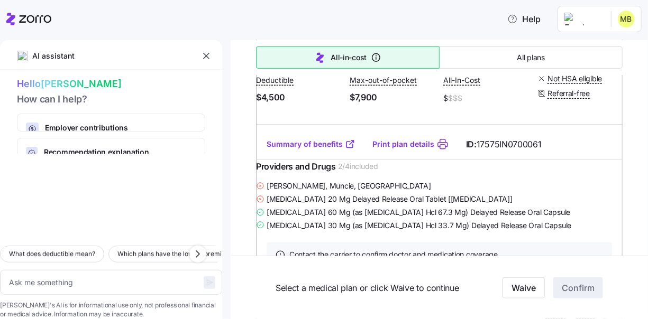
scroll to position [317, 0]
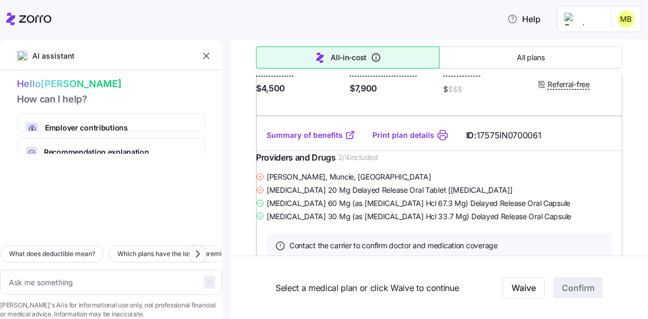
click at [334, 141] on link "Summary of benefits" at bounding box center [311, 135] width 89 height 11
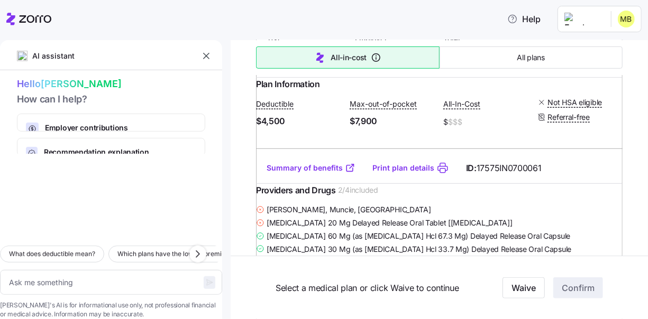
scroll to position [264, 0]
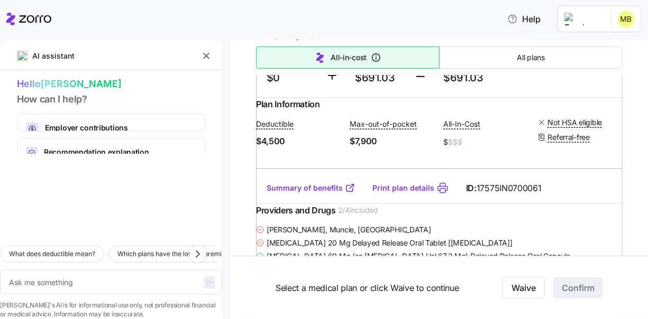
click at [327, 194] on link "Summary of benefits" at bounding box center [311, 188] width 89 height 11
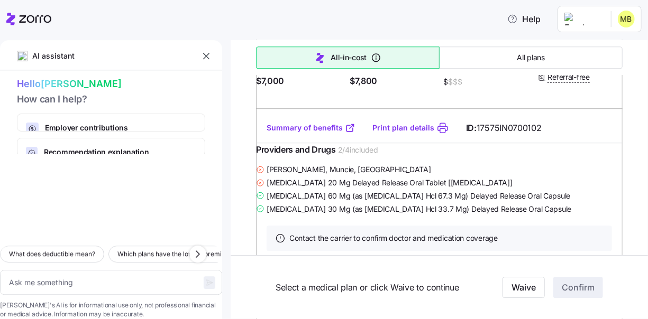
scroll to position [1428, 0]
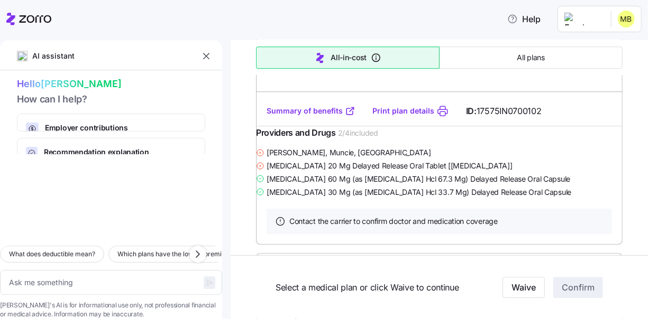
click at [325, 116] on link "Summary of benefits" at bounding box center [311, 111] width 89 height 11
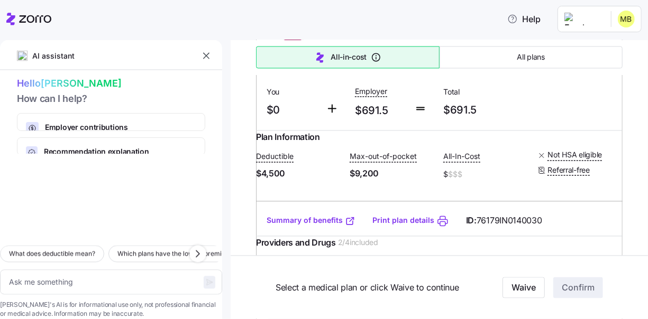
scroll to position [1005, 0]
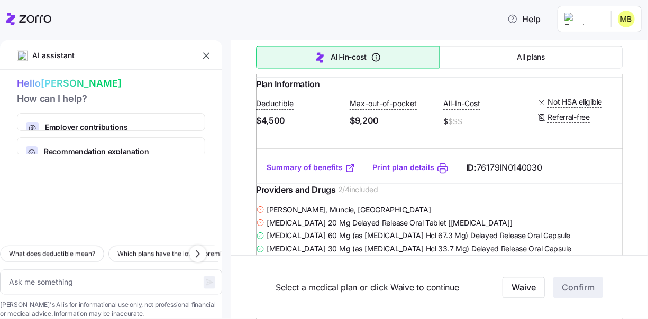
click at [335, 173] on link "Summary of benefits" at bounding box center [311, 168] width 89 height 11
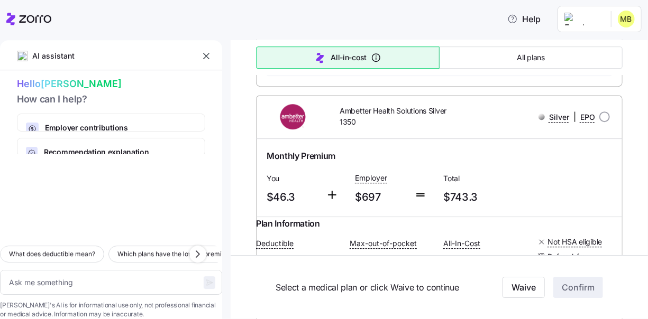
scroll to position [1587, 0]
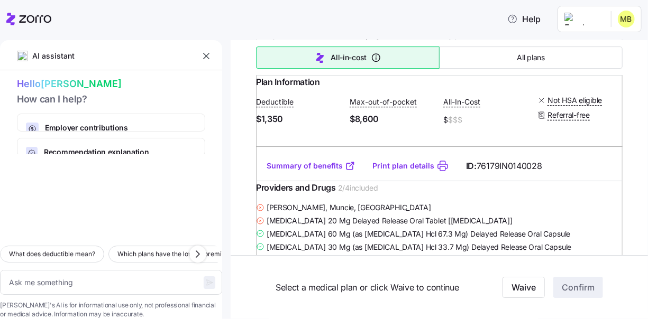
type textarea "x"
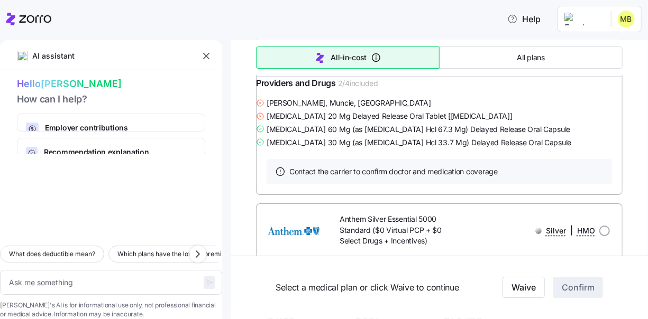
scroll to position [1851, 0]
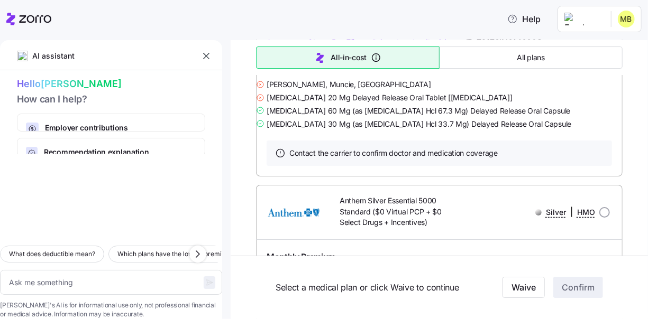
click at [327, 48] on link "Summary of benefits" at bounding box center [311, 43] width 89 height 11
click at [314, 48] on link "Summary of benefits" at bounding box center [311, 43] width 89 height 11
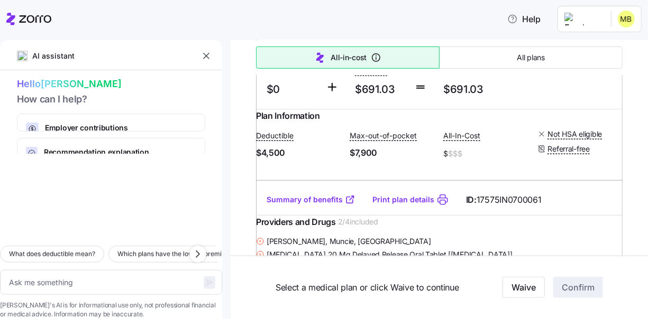
scroll to position [0, 0]
